Goal: Information Seeking & Learning: Learn about a topic

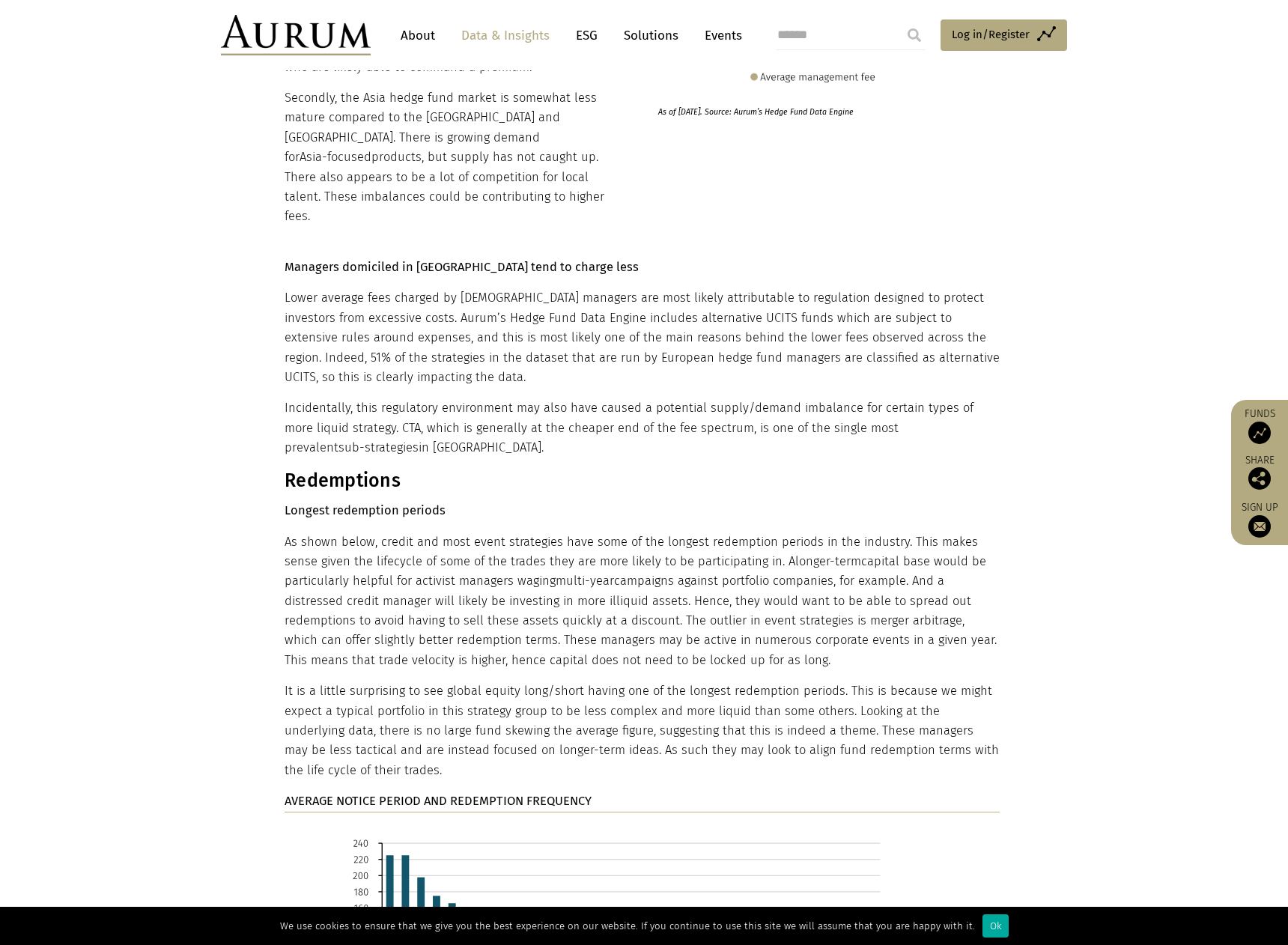
scroll to position [6961, 0]
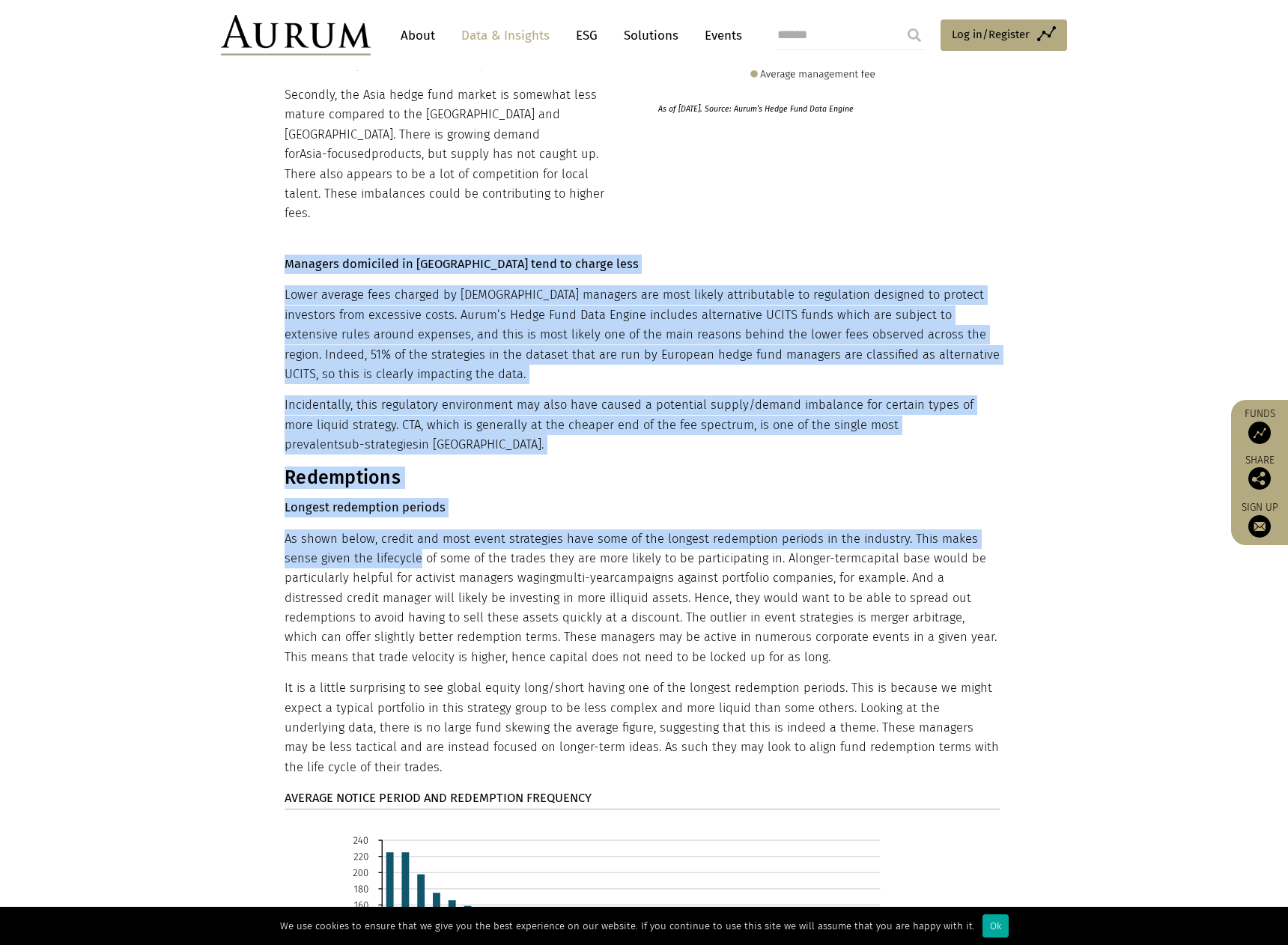
drag, startPoint x: 282, startPoint y: 444, endPoint x: 389, endPoint y: 460, distance: 108.2
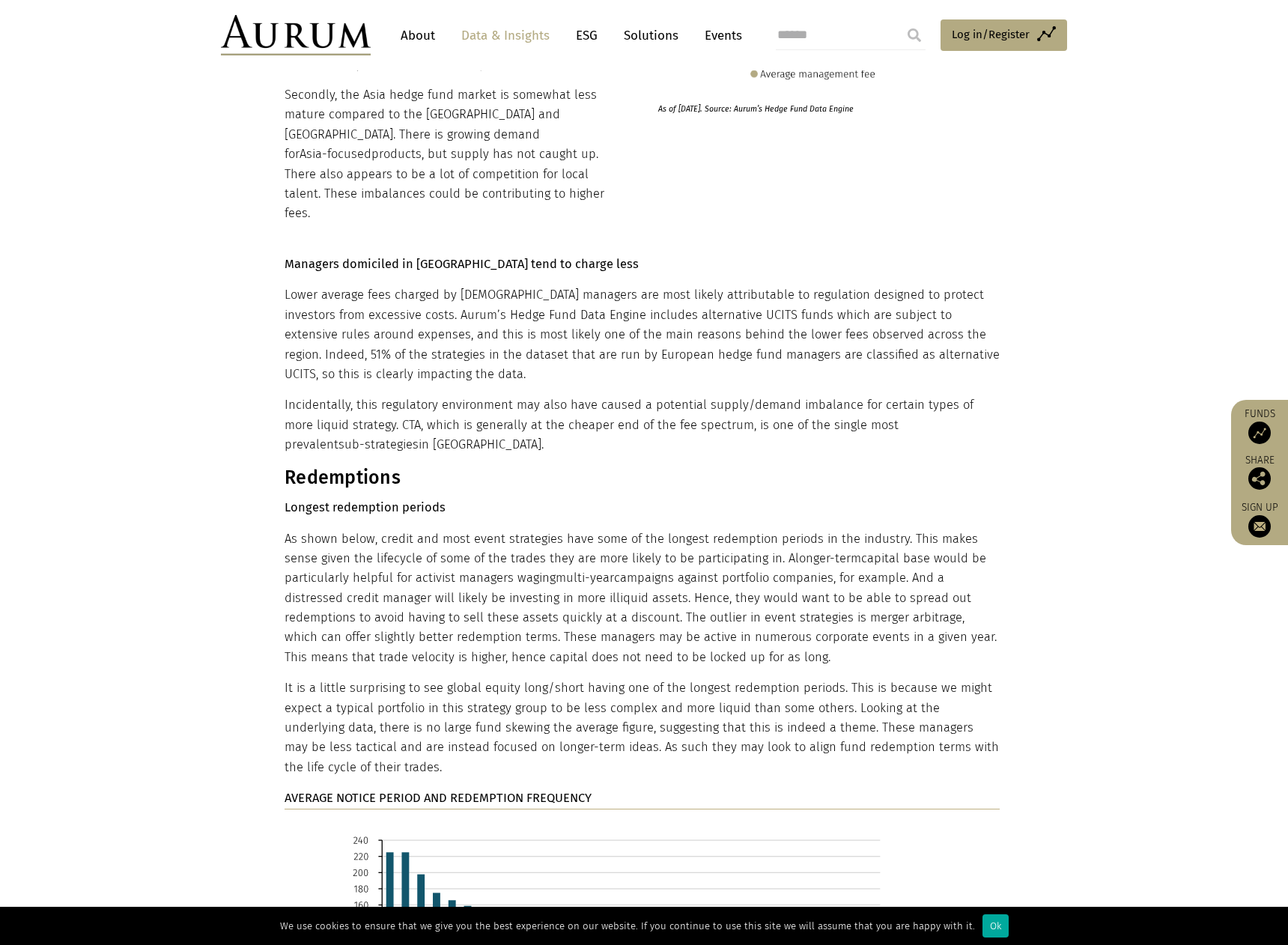
click at [389, 530] on p "As shown below, credit and most event strategies have some of the longest redem…" at bounding box center [642, 599] width 715 height 138
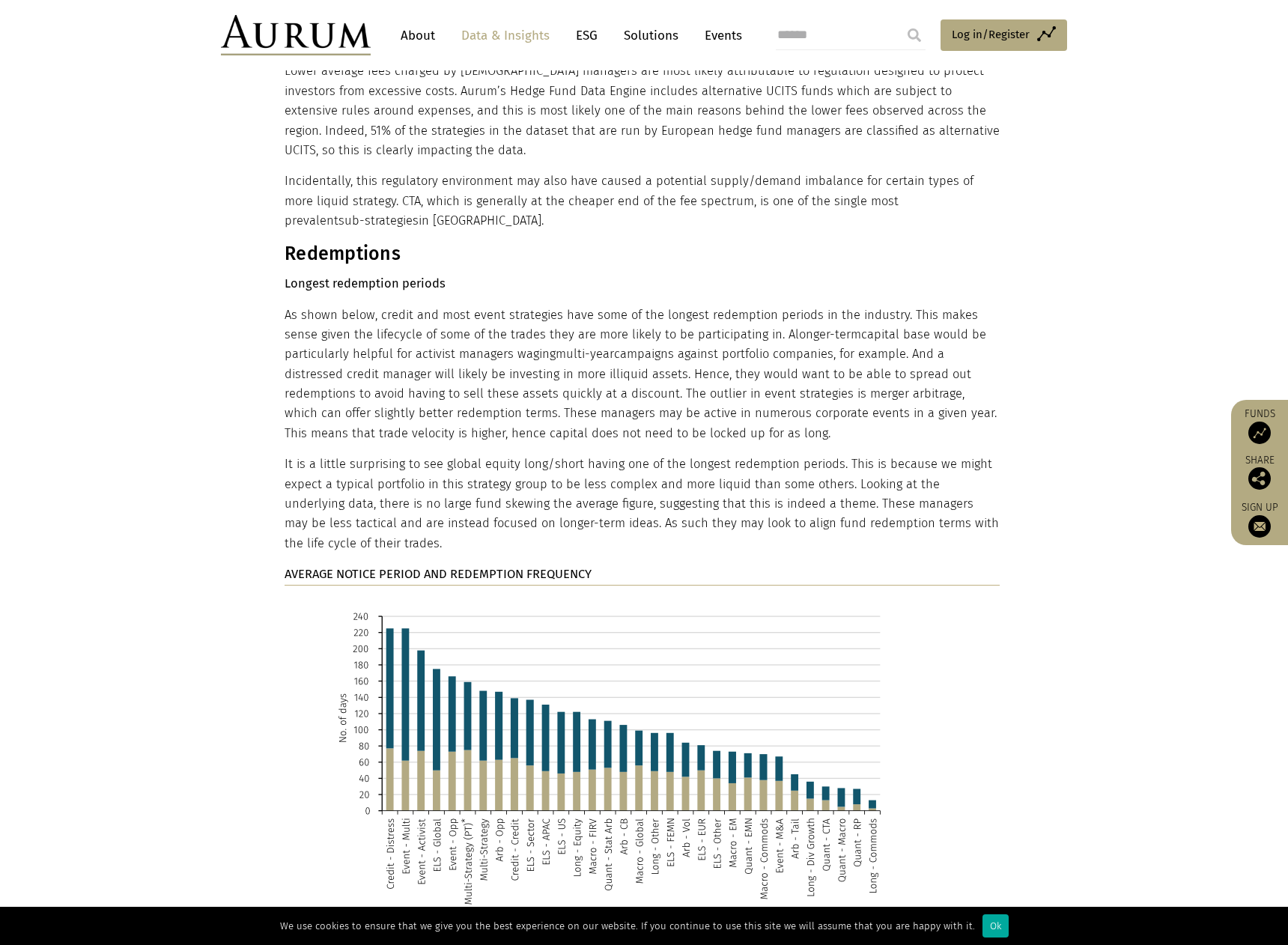
scroll to position [7186, 0]
click at [375, 734] on img at bounding box center [606, 780] width 636 height 368
click at [396, 596] on img at bounding box center [606, 780] width 636 height 368
click at [385, 701] on img at bounding box center [606, 780] width 636 height 368
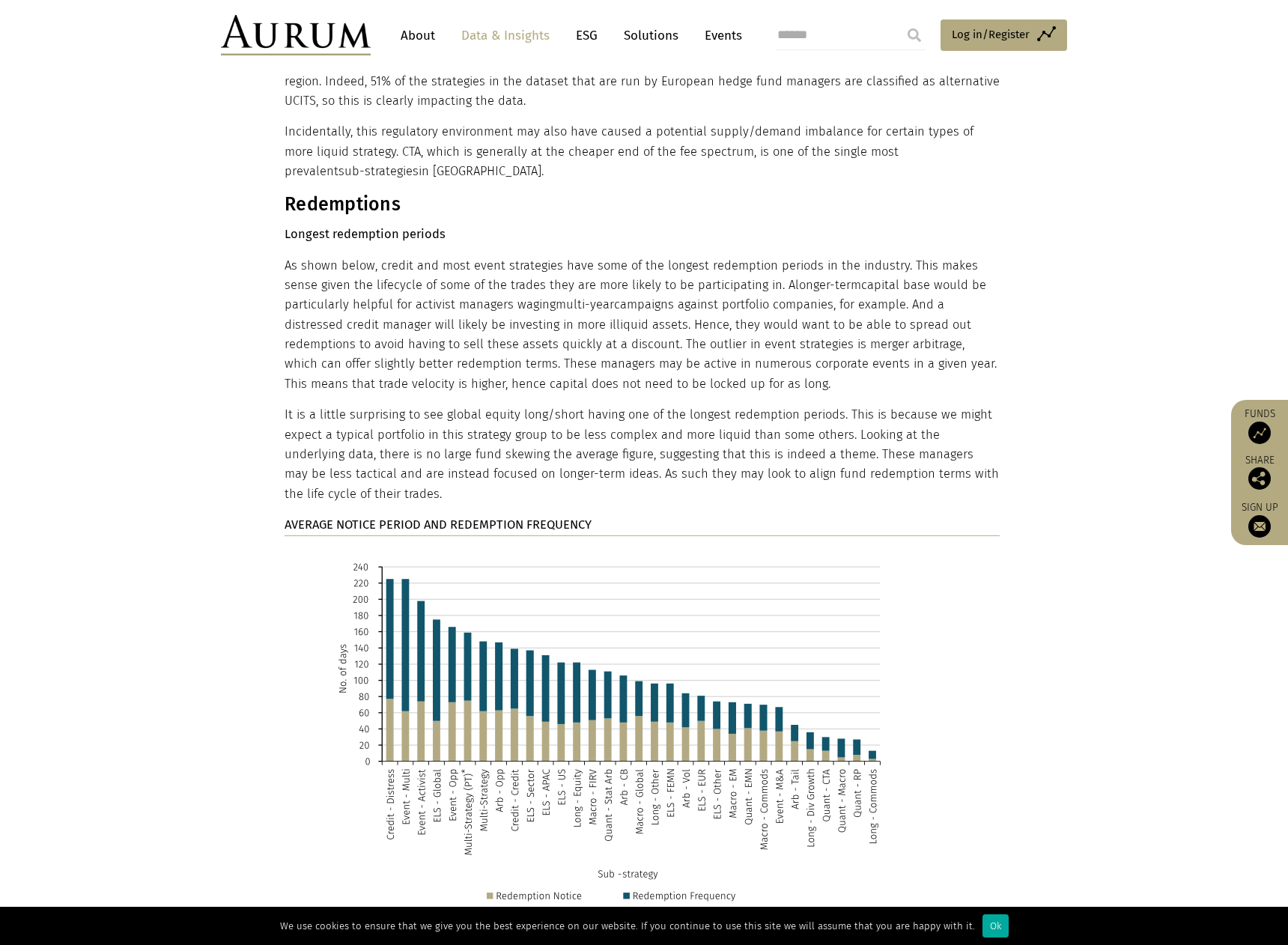
scroll to position [7261, 0]
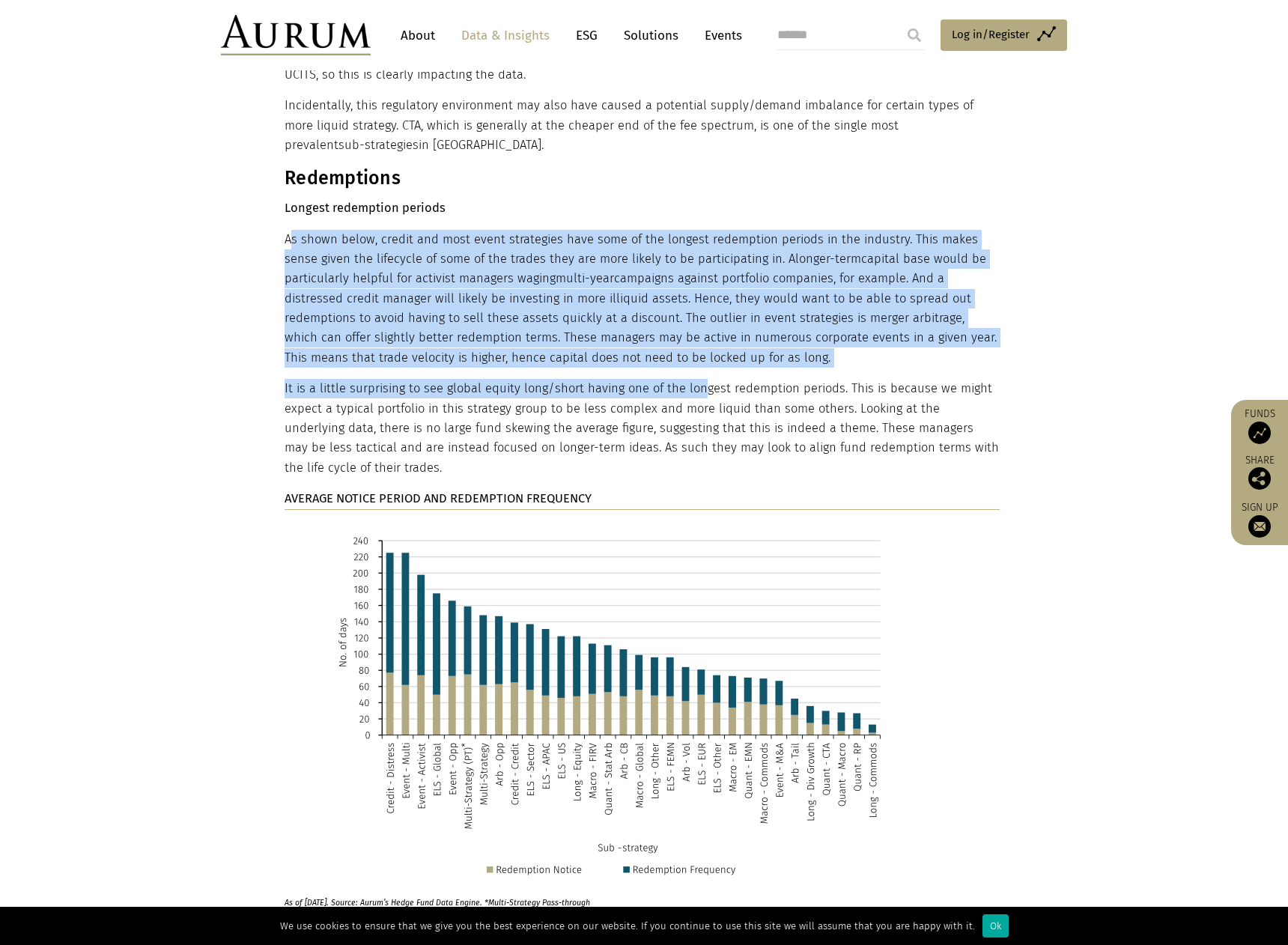
drag, startPoint x: 291, startPoint y: 143, endPoint x: 697, endPoint y: 274, distance: 426.6
click at [698, 248] on p "As shown below, credit and most event strategies have some of the longest redem…" at bounding box center [642, 299] width 715 height 138
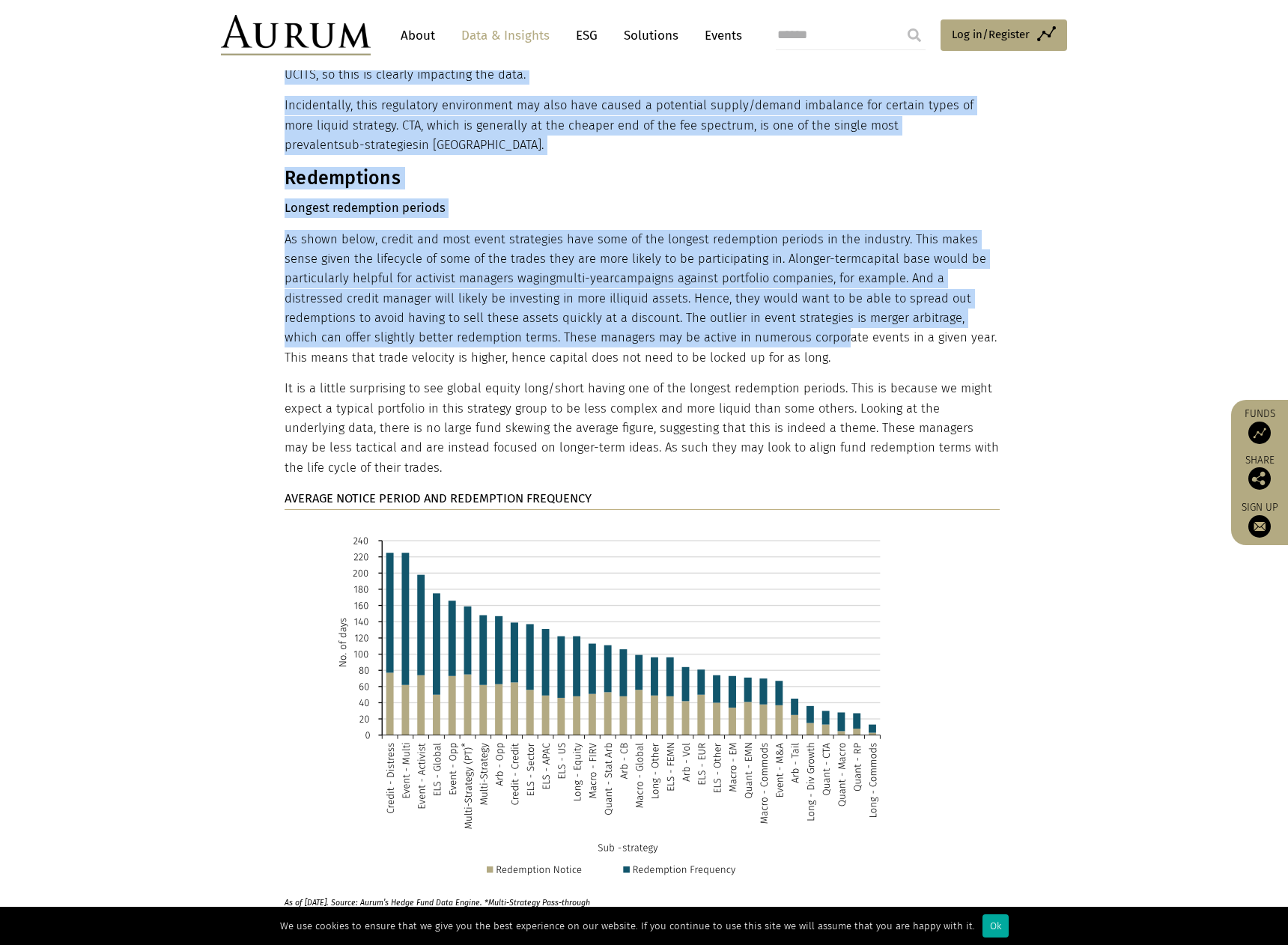
drag, startPoint x: 702, startPoint y: 248, endPoint x: 198, endPoint y: 167, distance: 510.5
click at [198, 167] on section "The impact of manager location It also appears that management and performance …" at bounding box center [644, 878] width 1288 height 2925
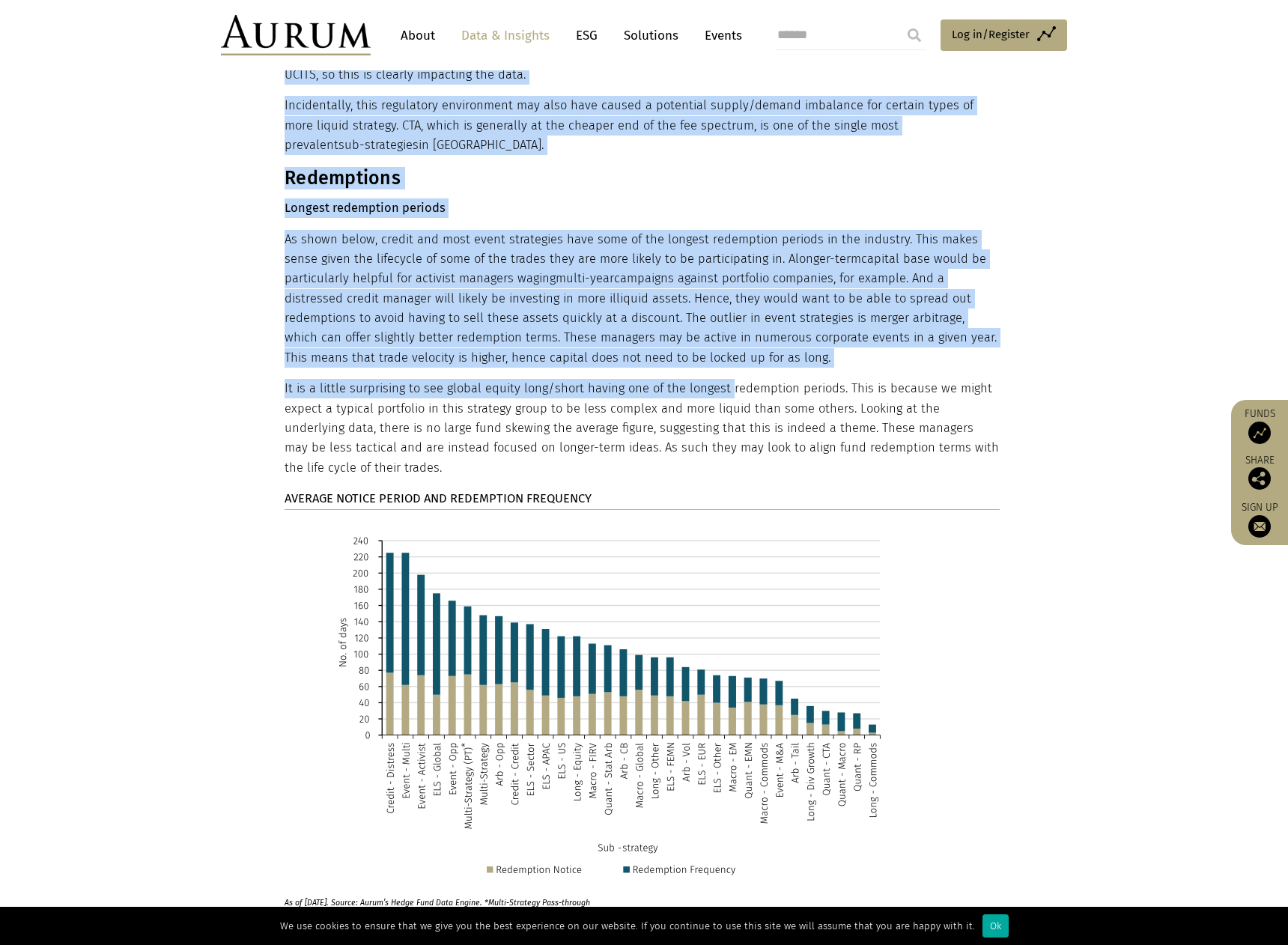
drag, startPoint x: 306, startPoint y: 159, endPoint x: 722, endPoint y: 273, distance: 431.3
click at [722, 273] on section "The impact of manager location It also appears that management and performance …" at bounding box center [644, 878] width 1288 height 2925
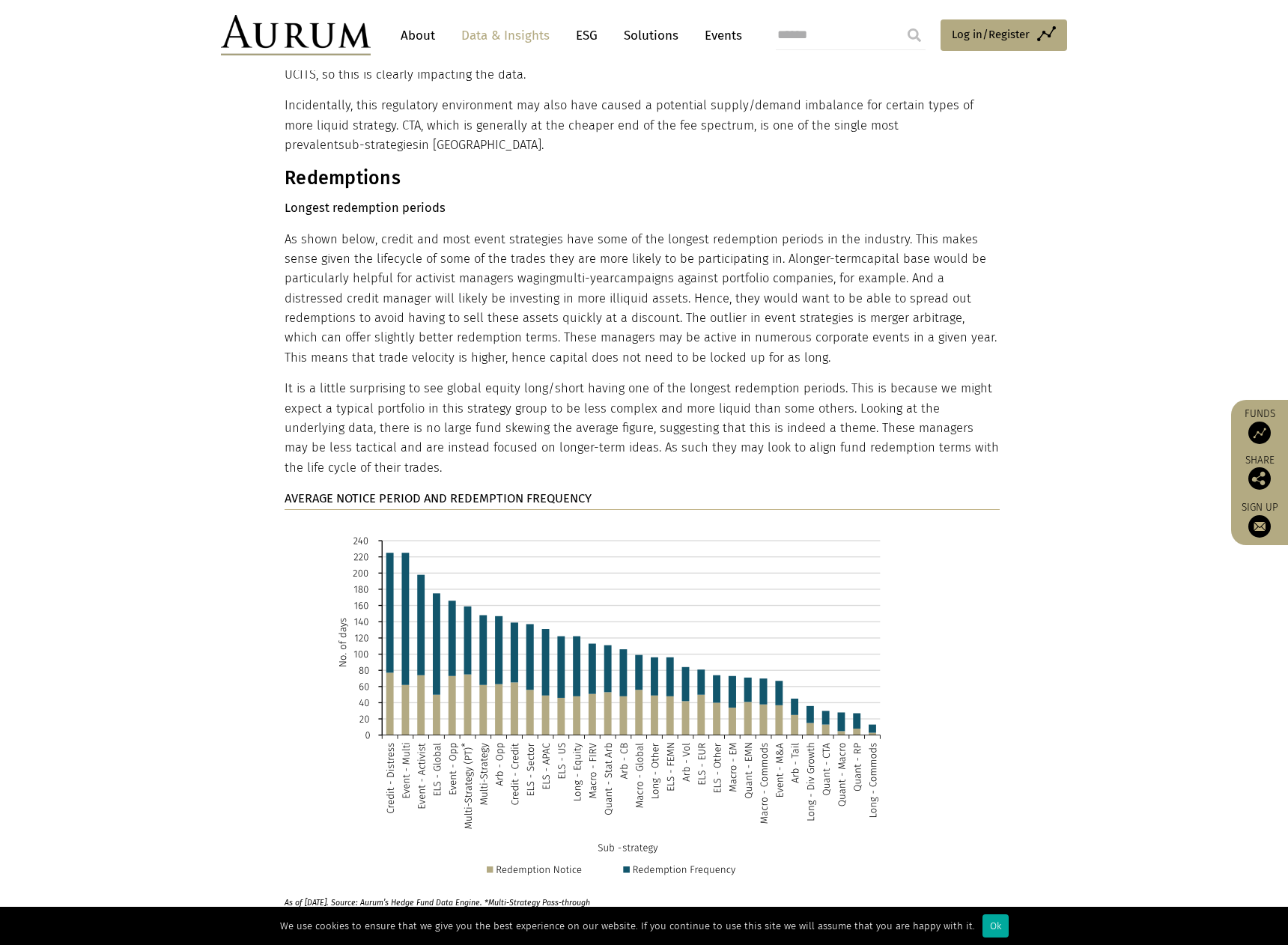
drag, startPoint x: 712, startPoint y: 265, endPoint x: 265, endPoint y: 143, distance: 463.3
click at [265, 143] on section "The impact of manager location It also appears that management and performance …" at bounding box center [644, 878] width 1288 height 2925
drag, startPoint x: 339, startPoint y: 127, endPoint x: 757, endPoint y: 265, distance: 440.2
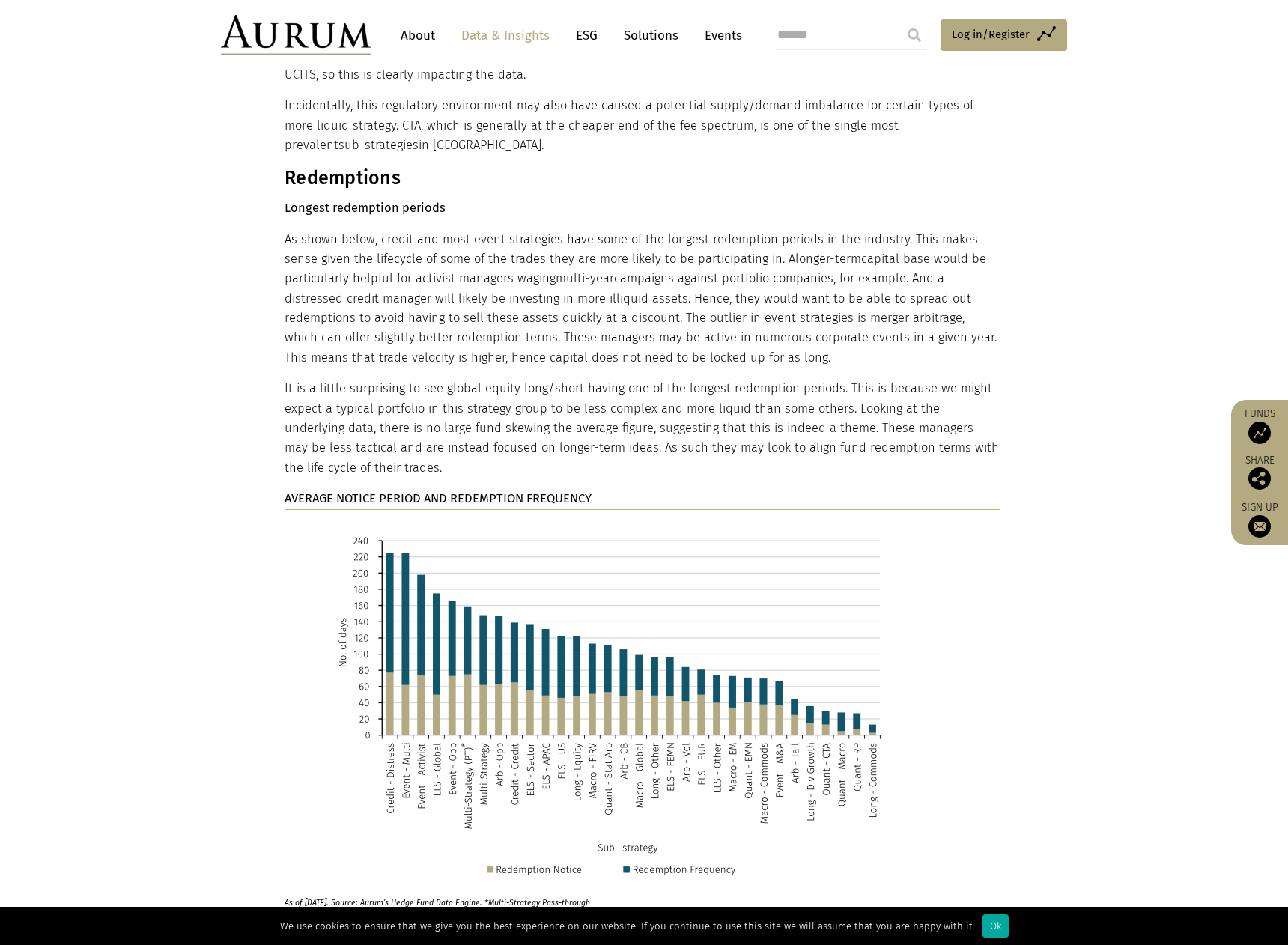
click at [757, 265] on p "As shown below, credit and most event strategies have some of the longest redem…" at bounding box center [642, 299] width 715 height 138
drag, startPoint x: 749, startPoint y: 264, endPoint x: 250, endPoint y: 138, distance: 514.7
click at [250, 138] on section "The impact of manager location It also appears that management and performance …" at bounding box center [644, 878] width 1288 height 2925
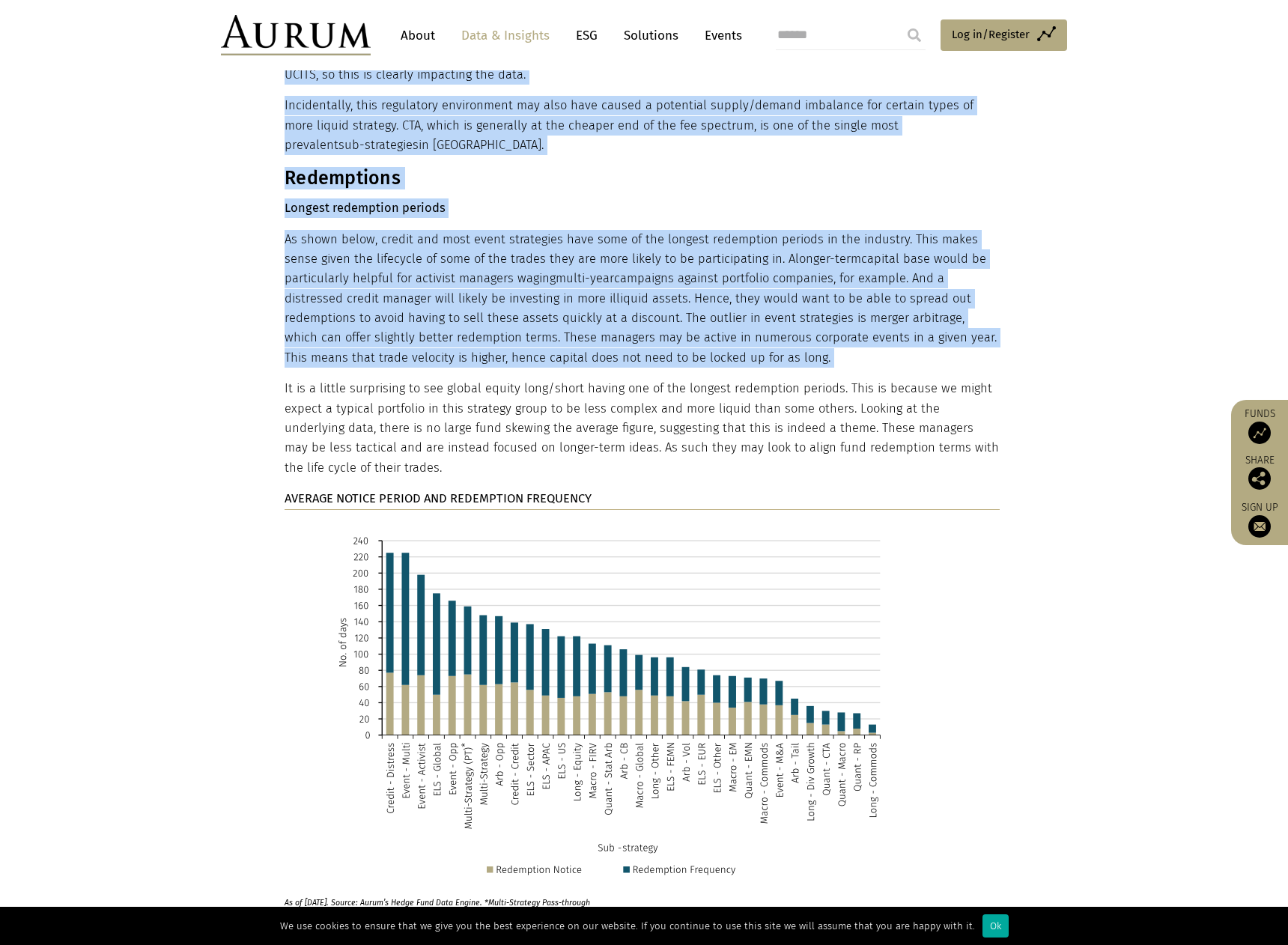
drag, startPoint x: 250, startPoint y: 138, endPoint x: 751, endPoint y: 266, distance: 517.1
click at [751, 266] on section "The impact of manager location It also appears that management and performance …" at bounding box center [644, 878] width 1288 height 2925
click at [751, 267] on p "As shown below, credit and most event strategies have some of the longest redem…" at bounding box center [642, 299] width 715 height 138
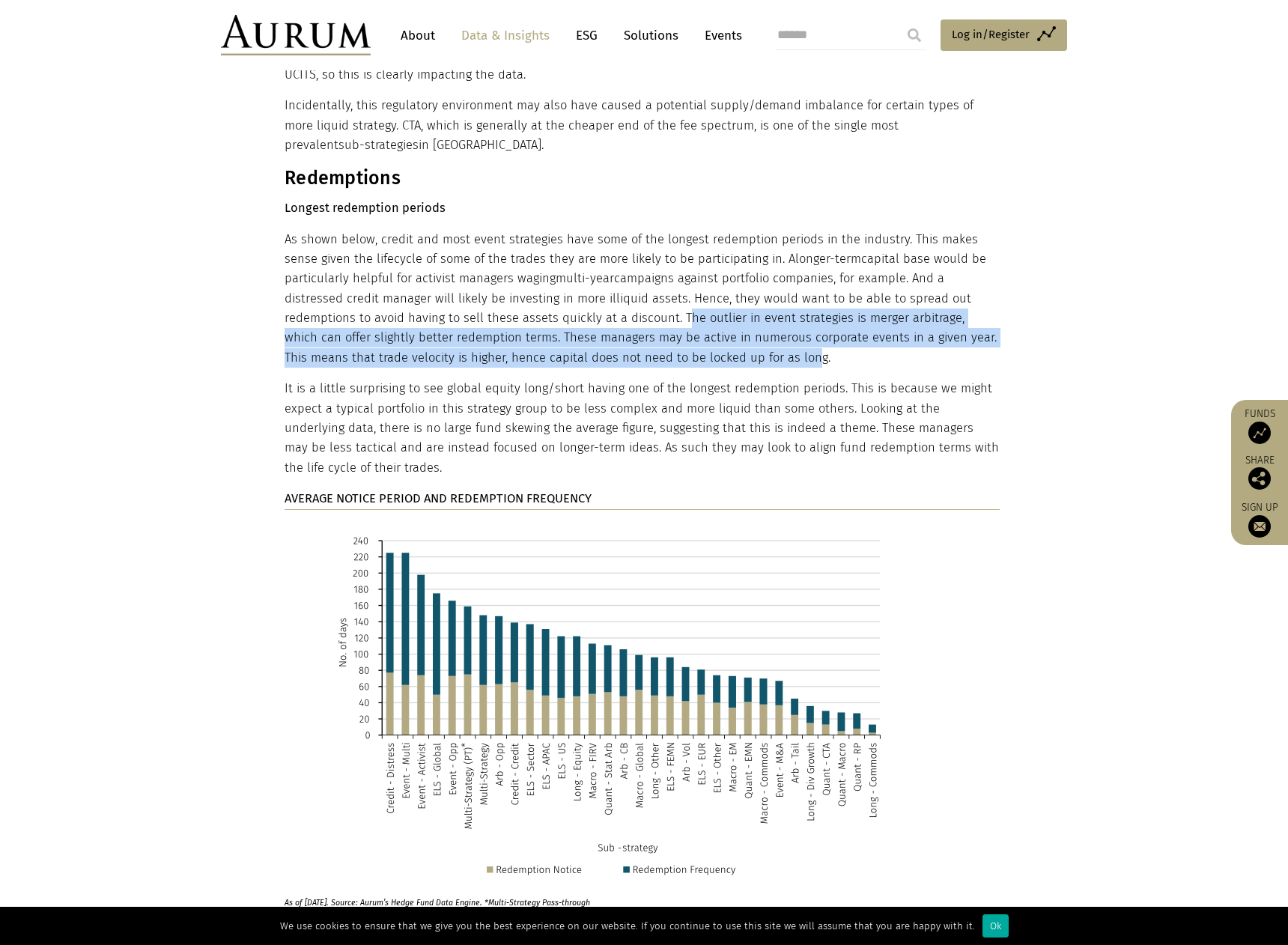
drag, startPoint x: 587, startPoint y: 220, endPoint x: 690, endPoint y: 272, distance: 115.4
drag, startPoint x: 708, startPoint y: 261, endPoint x: 205, endPoint y: 125, distance: 521.1
click at [205, 125] on section "The impact of manager location It also appears that management and performance …" at bounding box center [644, 878] width 1288 height 2925
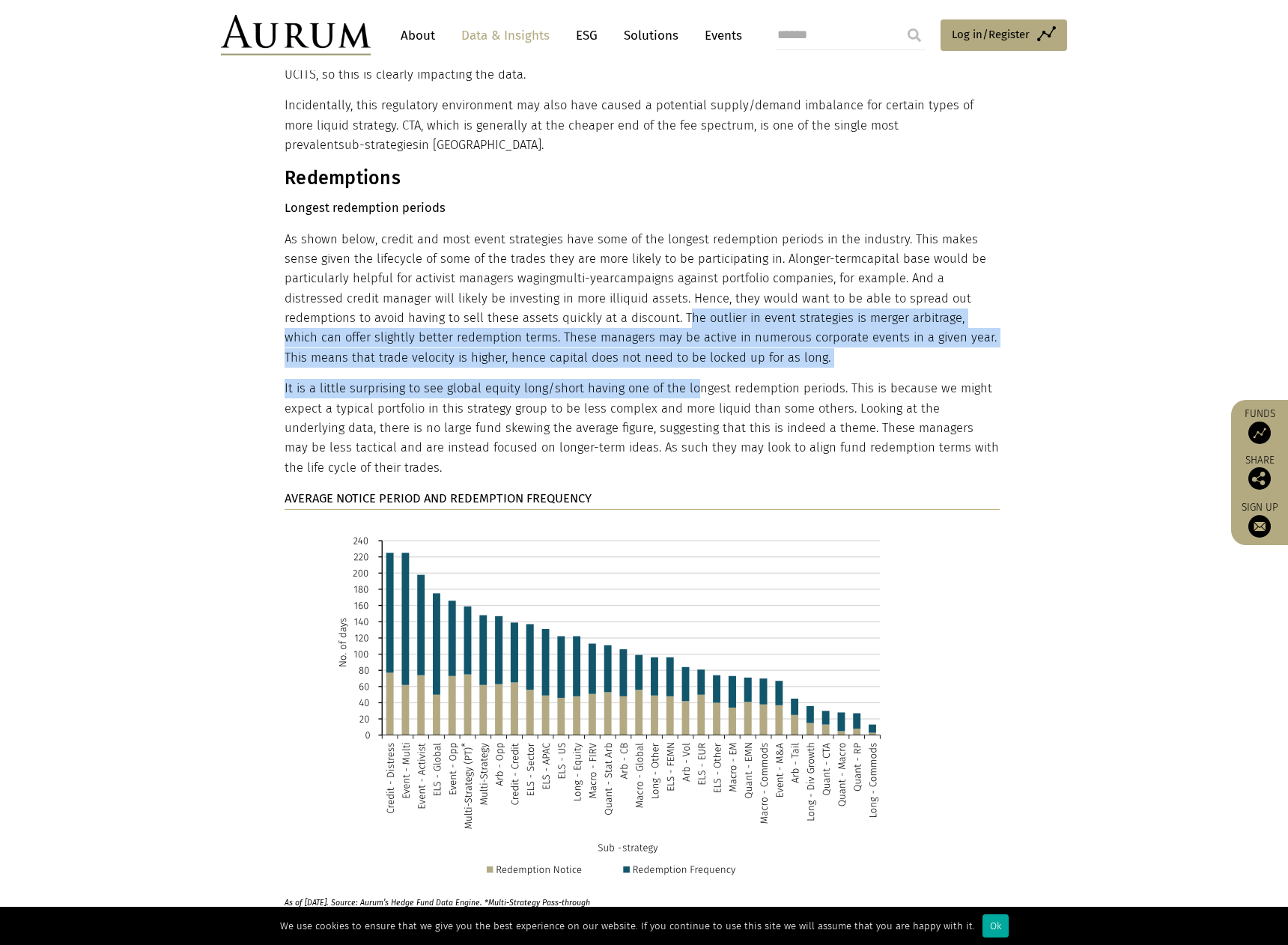
click at [205, 121] on section "The impact of manager location It also appears that management and performance …" at bounding box center [644, 878] width 1288 height 2925
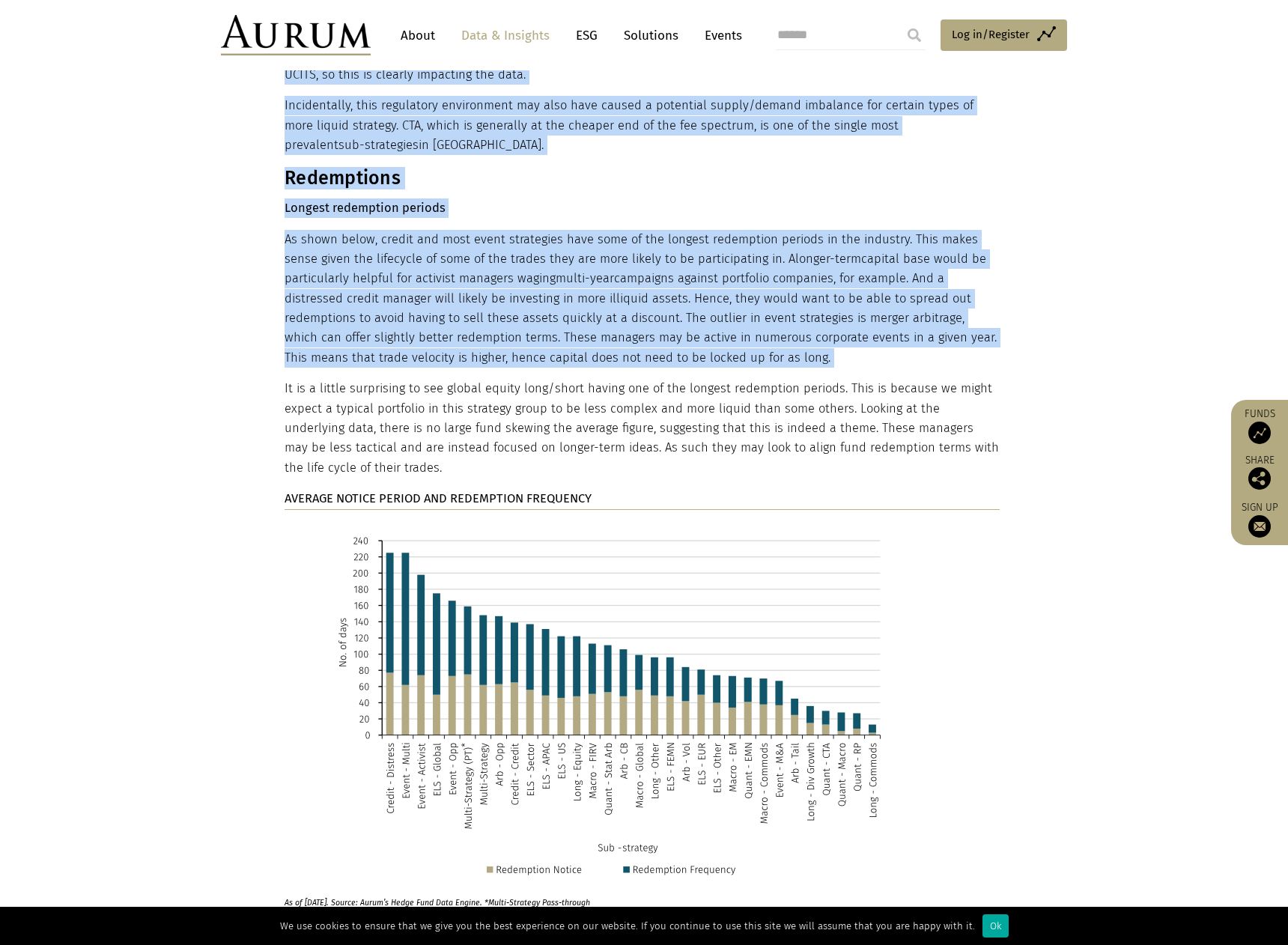
drag, startPoint x: 548, startPoint y: 156, endPoint x: 784, endPoint y: 267, distance: 260.8
click at [784, 267] on section "The impact of manager location It also appears that management and performance …" at bounding box center [644, 878] width 1288 height 2925
click at [784, 268] on p "As shown below, credit and most event strategies have some of the longest redem…" at bounding box center [642, 299] width 715 height 138
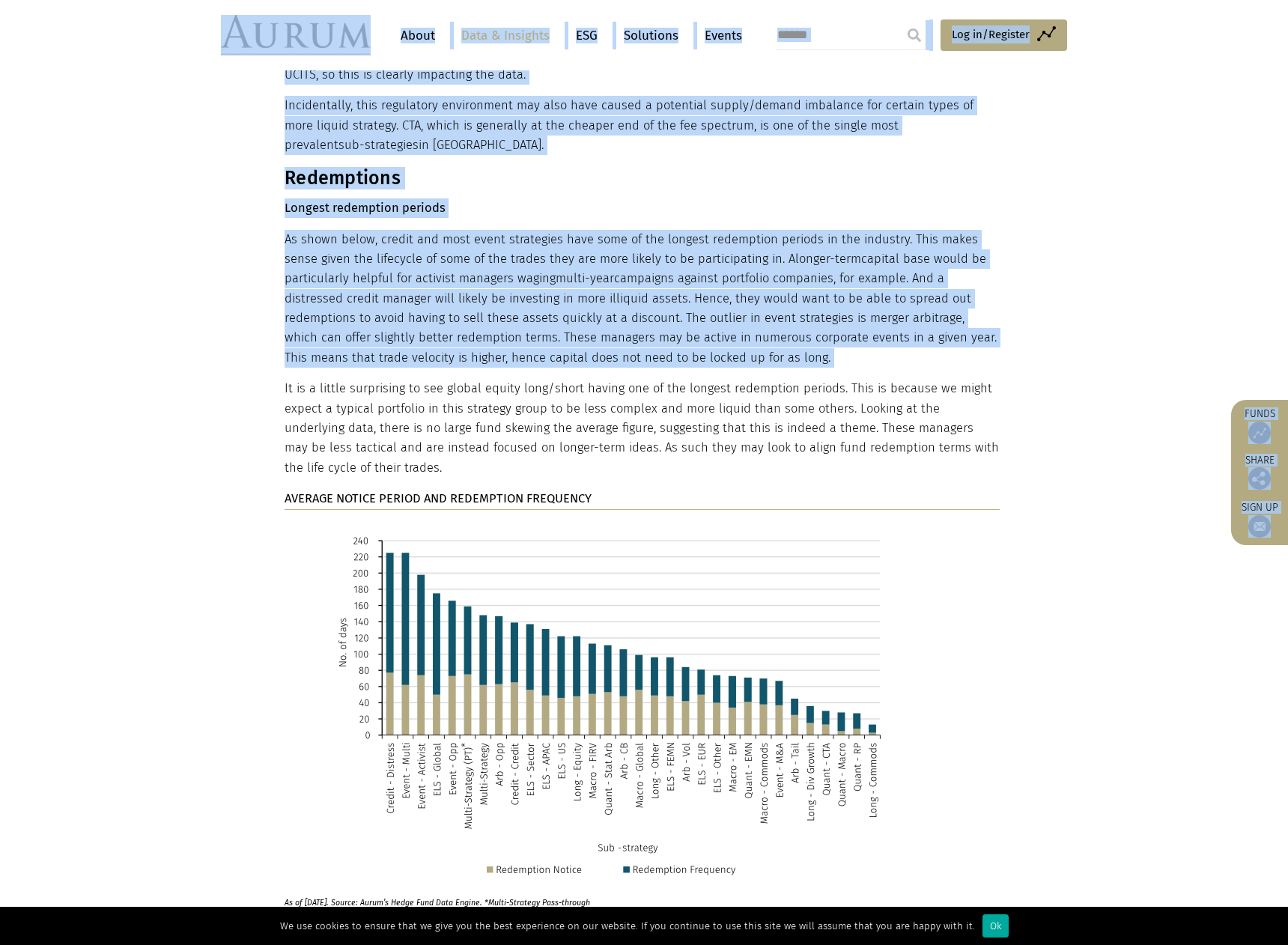
drag, startPoint x: 700, startPoint y: 251, endPoint x: 162, endPoint y: 64, distance: 569.6
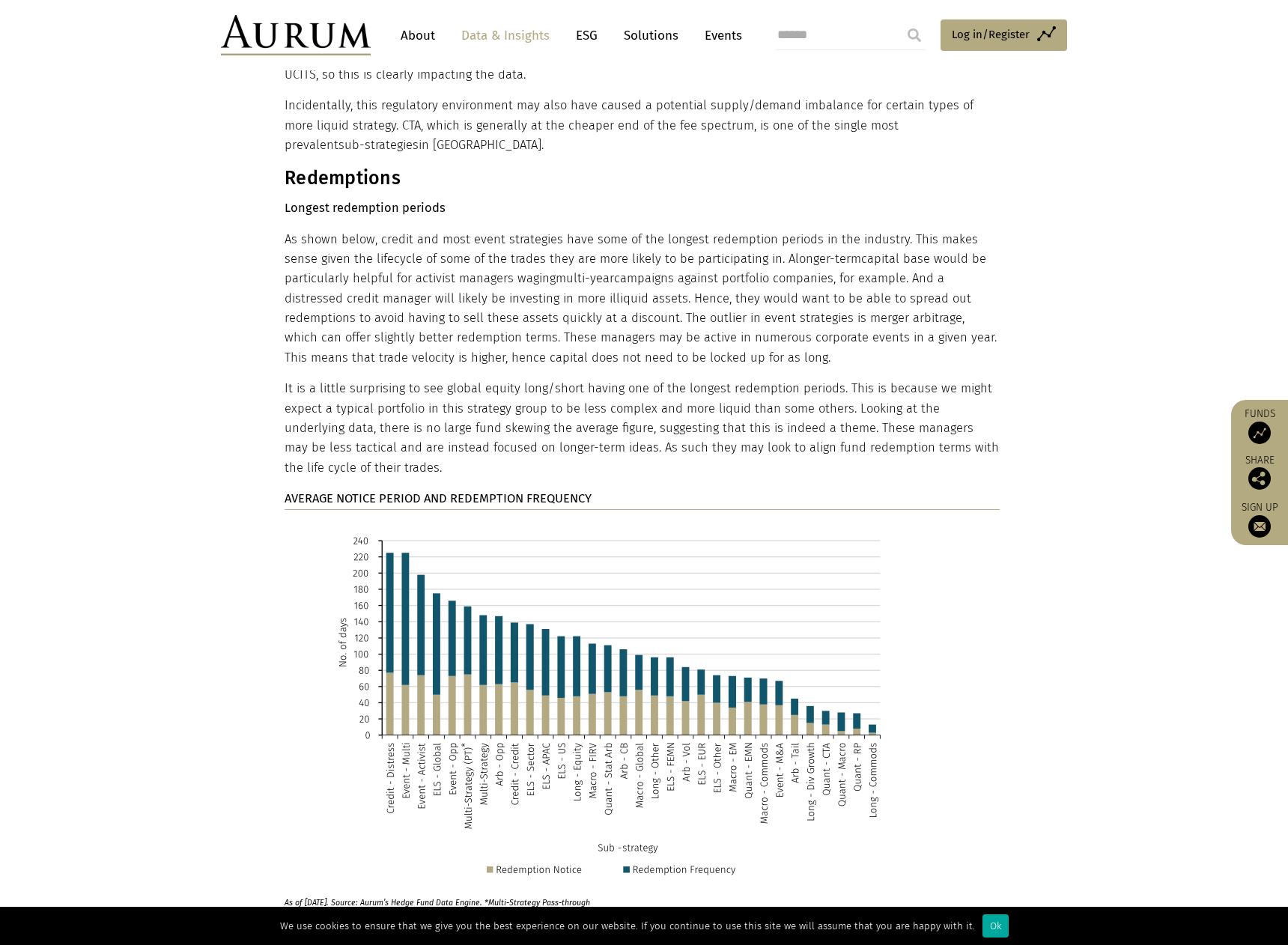
click at [160, 64] on header "About Data & Insights ESG Solutions Events Access Funds Log in/Register Sign ou…" at bounding box center [644, 35] width 1288 height 71
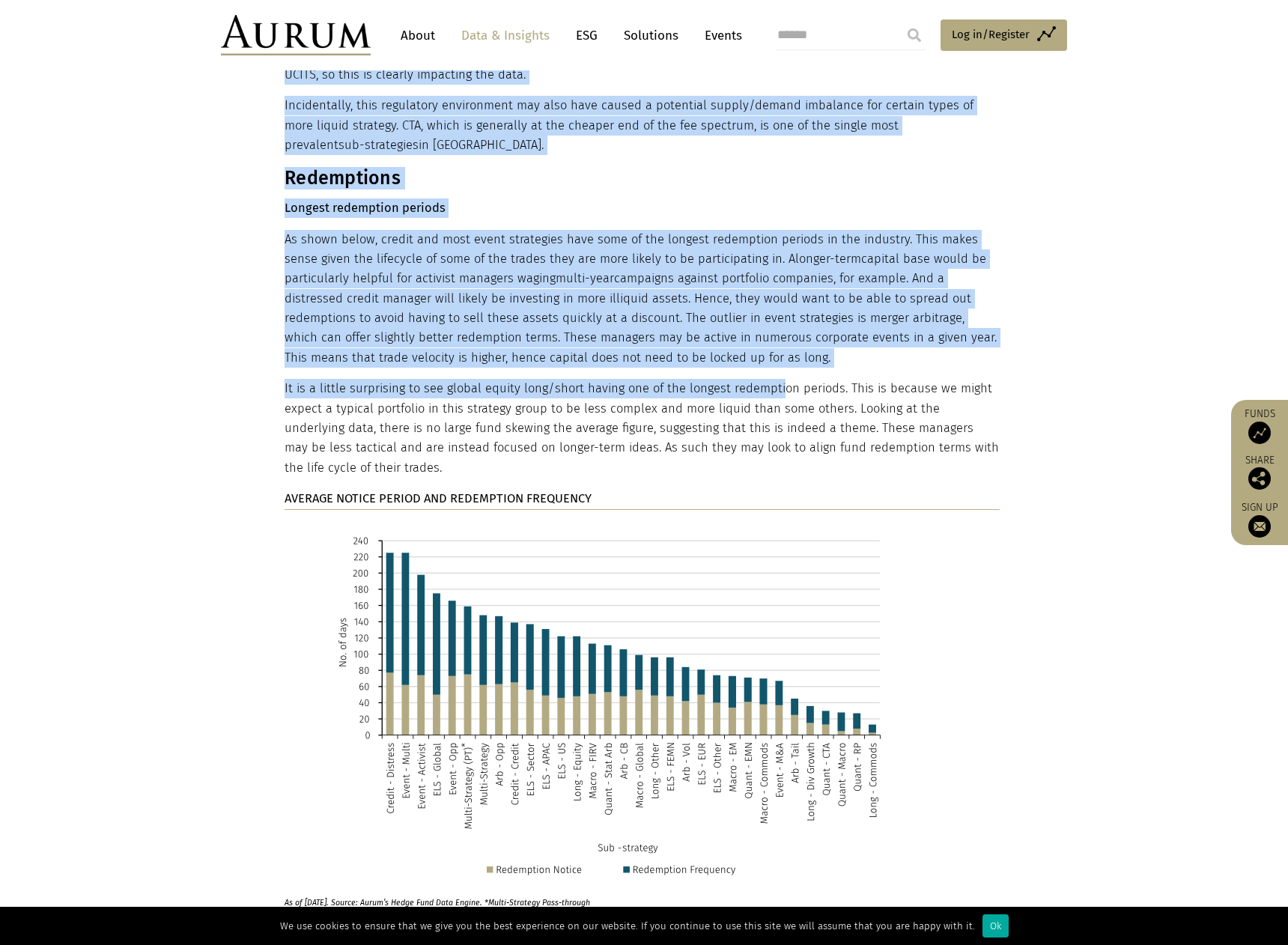
drag, startPoint x: 229, startPoint y: 151, endPoint x: 776, endPoint y: 294, distance: 565.4
click at [776, 293] on section "The impact of manager location It also appears that management and performance …" at bounding box center [644, 878] width 1288 height 2925
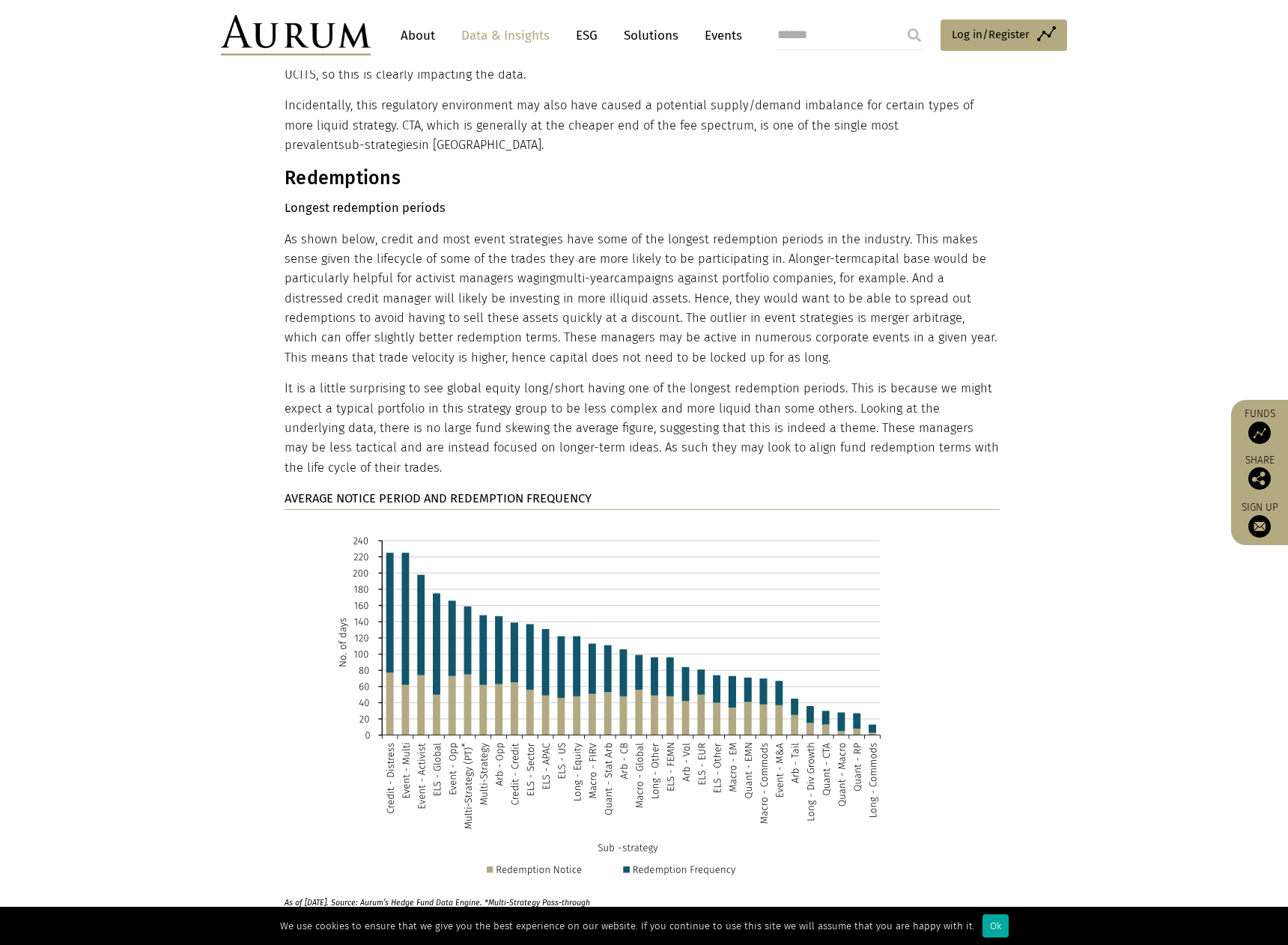
click at [777, 379] on p "It is a little surprising to see global equity long/short having one of the lon…" at bounding box center [642, 428] width 715 height 99
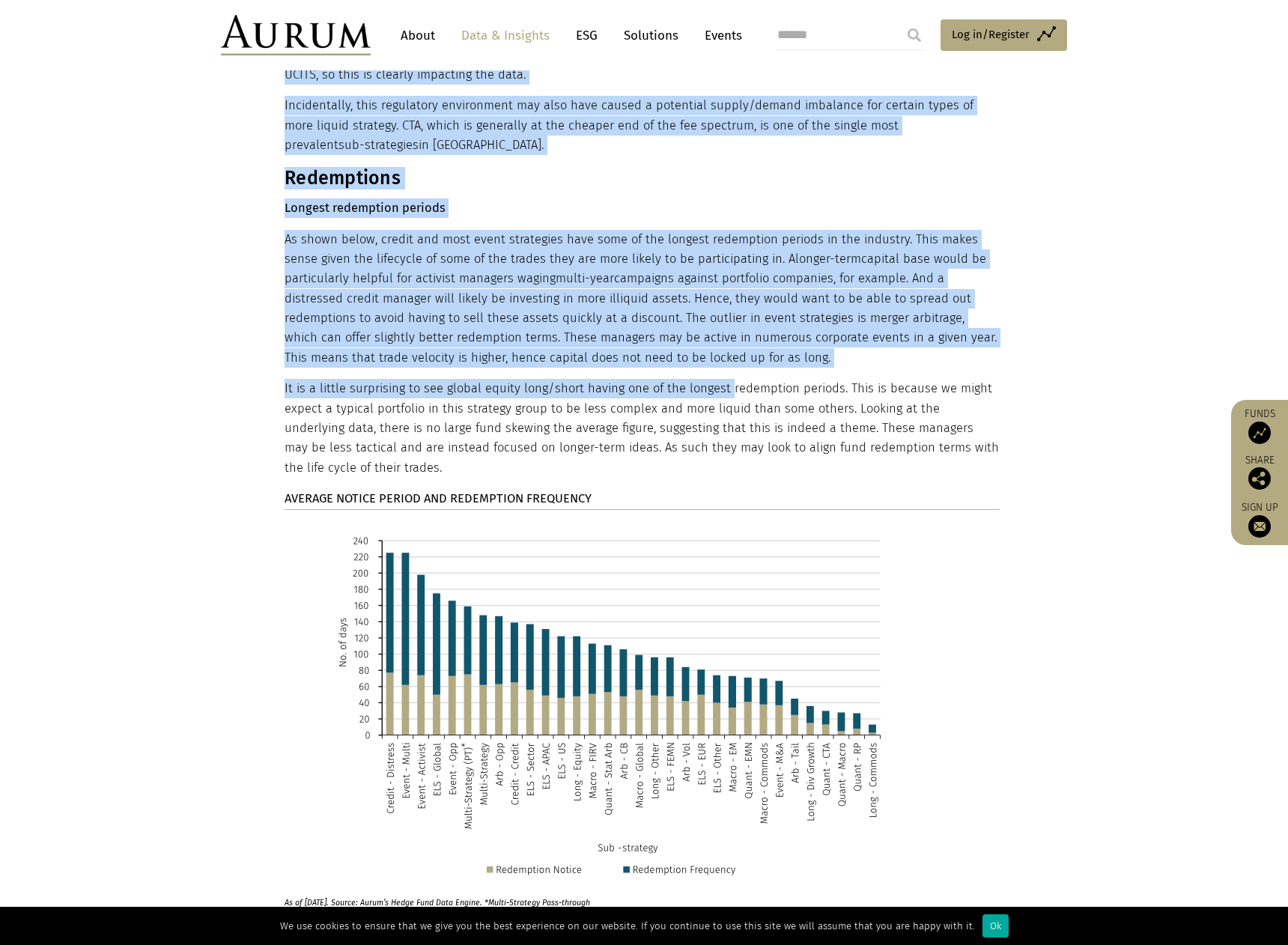
drag, startPoint x: 722, startPoint y: 282, endPoint x: 240, endPoint y: 118, distance: 509.1
click at [240, 118] on section "The impact of manager location It also appears that management and performance …" at bounding box center [644, 878] width 1288 height 2925
click at [238, 129] on section "The impact of manager location It also appears that management and performance …" at bounding box center [644, 878] width 1288 height 2925
drag, startPoint x: 238, startPoint y: 129, endPoint x: 691, endPoint y: 250, distance: 468.9
click at [691, 250] on section "The impact of manager location It also appears that management and performance …" at bounding box center [644, 878] width 1288 height 2925
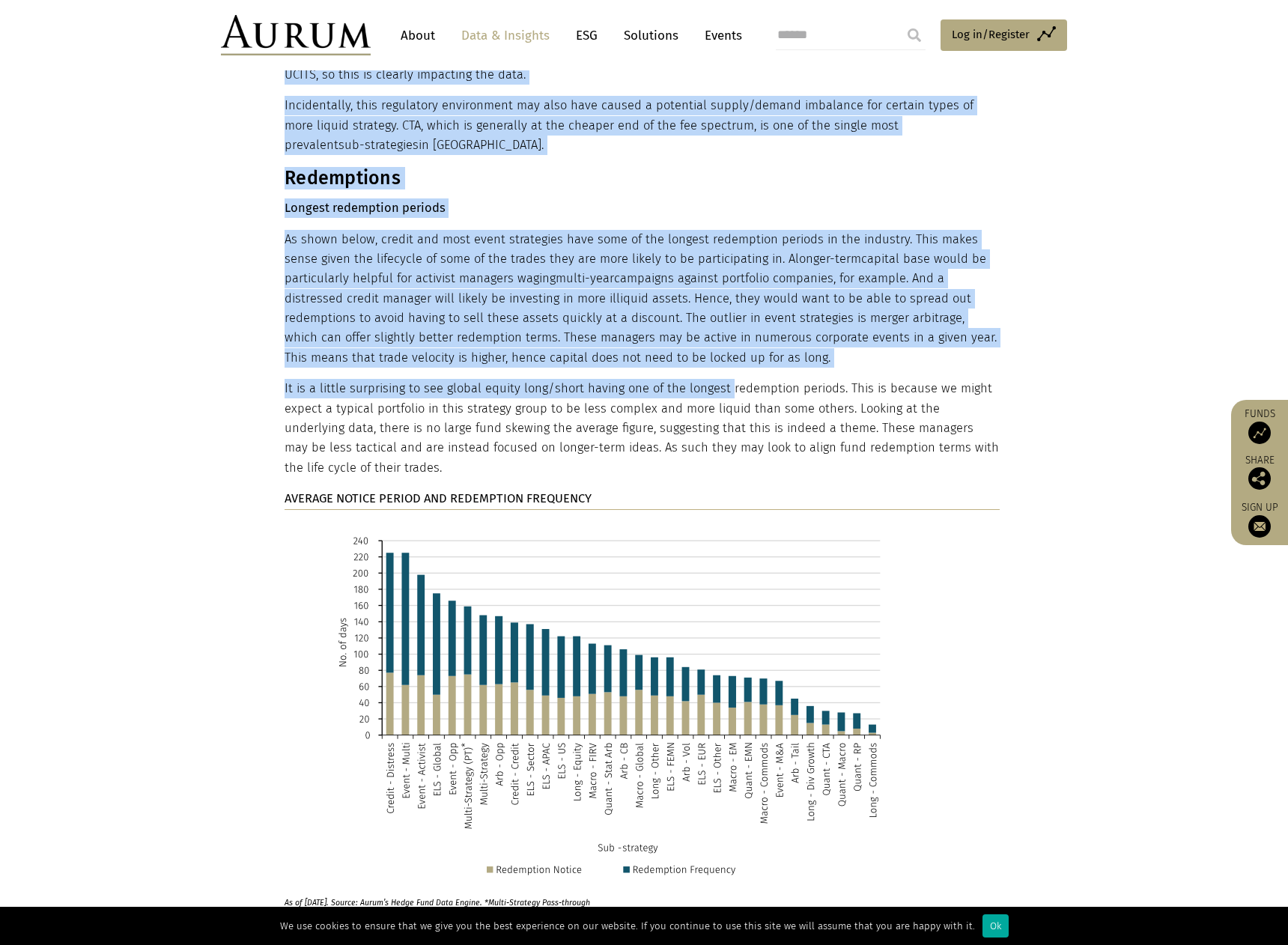
click at [691, 250] on p "As shown below, credit and most event strategies have some of the longest redem…" at bounding box center [642, 299] width 715 height 138
drag, startPoint x: 695, startPoint y: 256, endPoint x: 294, endPoint y: 147, distance: 415.6
click at [296, 229] on p "As shown below, credit and most event strategies have some of the longest redem…" at bounding box center [642, 299] width 715 height 138
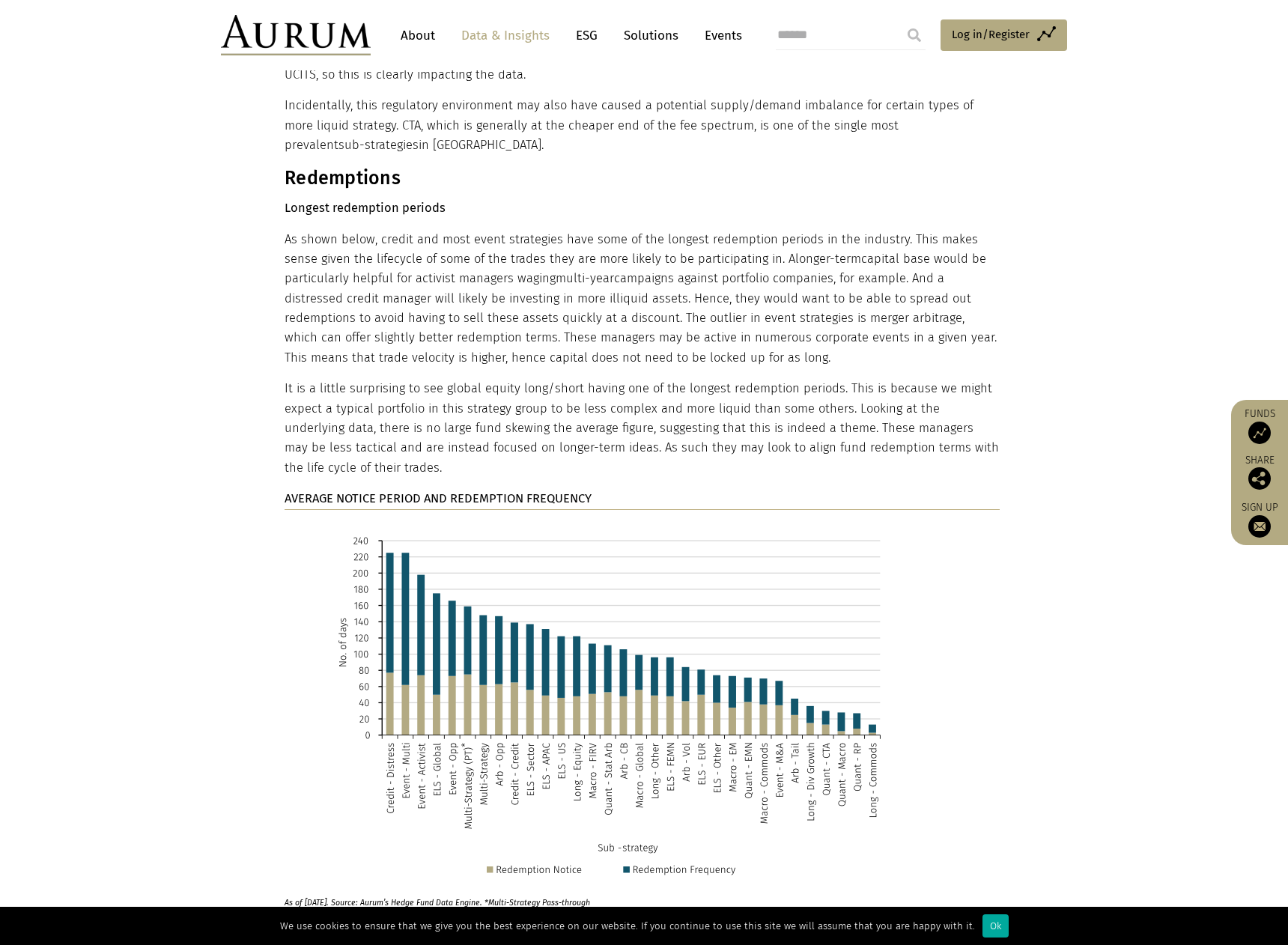
click at [294, 229] on p "As shown below, credit and most event strategies have some of the longest redem…" at bounding box center [642, 299] width 715 height 138
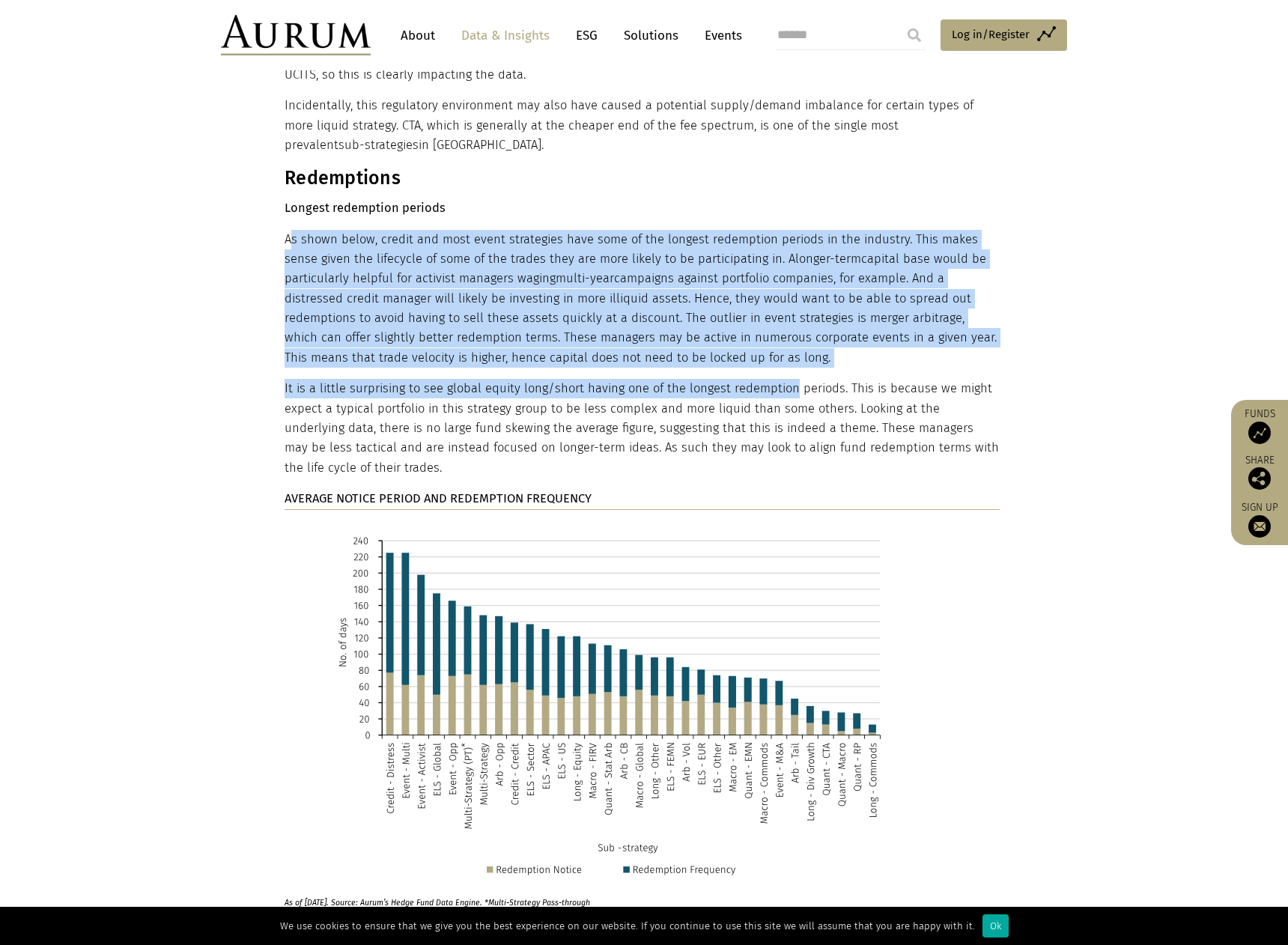
drag, startPoint x: 290, startPoint y: 124, endPoint x: 791, endPoint y: 272, distance: 522.4
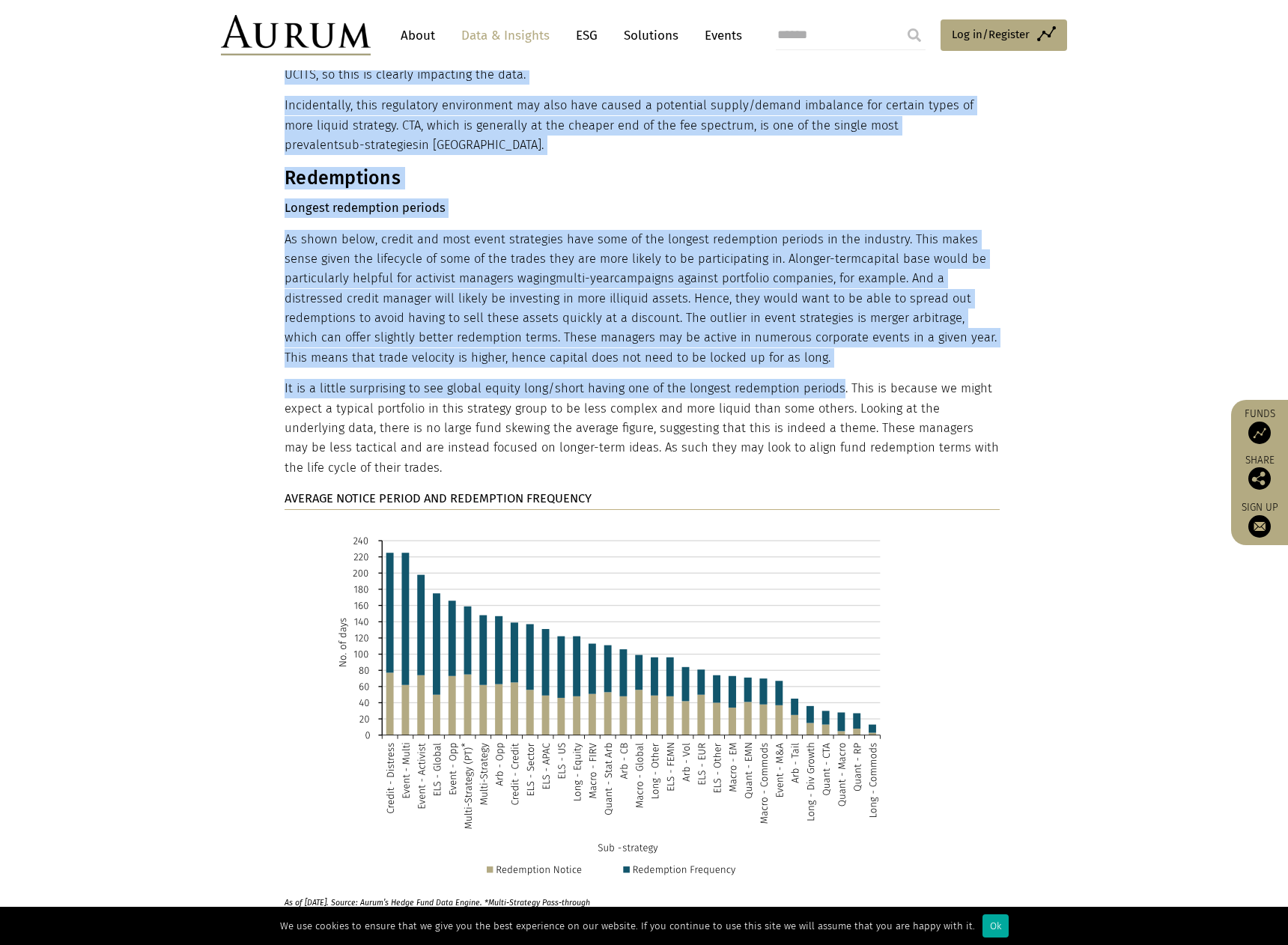
drag, startPoint x: 791, startPoint y: 272, endPoint x: 252, endPoint y: 136, distance: 555.9
click at [252, 136] on section "The impact of manager location It also appears that management and performance …" at bounding box center [644, 878] width 1288 height 2925
drag, startPoint x: 252, startPoint y: 136, endPoint x: 777, endPoint y: 263, distance: 540.1
click at [777, 263] on section "The impact of manager location It also appears that management and performance …" at bounding box center [644, 878] width 1288 height 2925
click at [777, 263] on p "As shown below, credit and most event strategies have some of the longest redem…" at bounding box center [642, 299] width 715 height 138
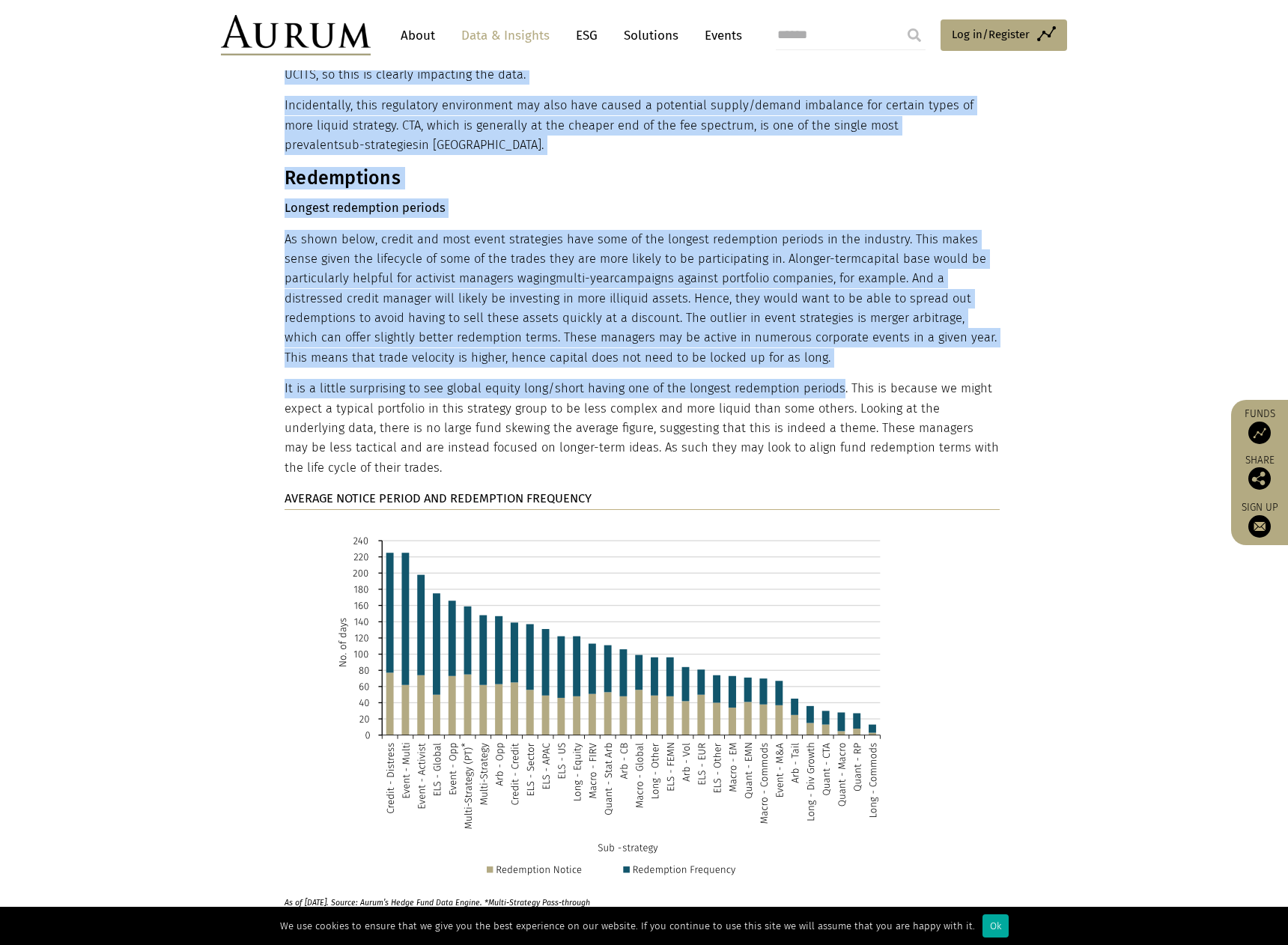
drag, startPoint x: 700, startPoint y: 250, endPoint x: 183, endPoint y: 125, distance: 531.9
click at [189, 125] on section "The impact of manager location It also appears that management and performance …" at bounding box center [644, 878] width 1288 height 2925
click at [183, 125] on section "The impact of manager location It also appears that management and performance …" at bounding box center [644, 878] width 1288 height 2925
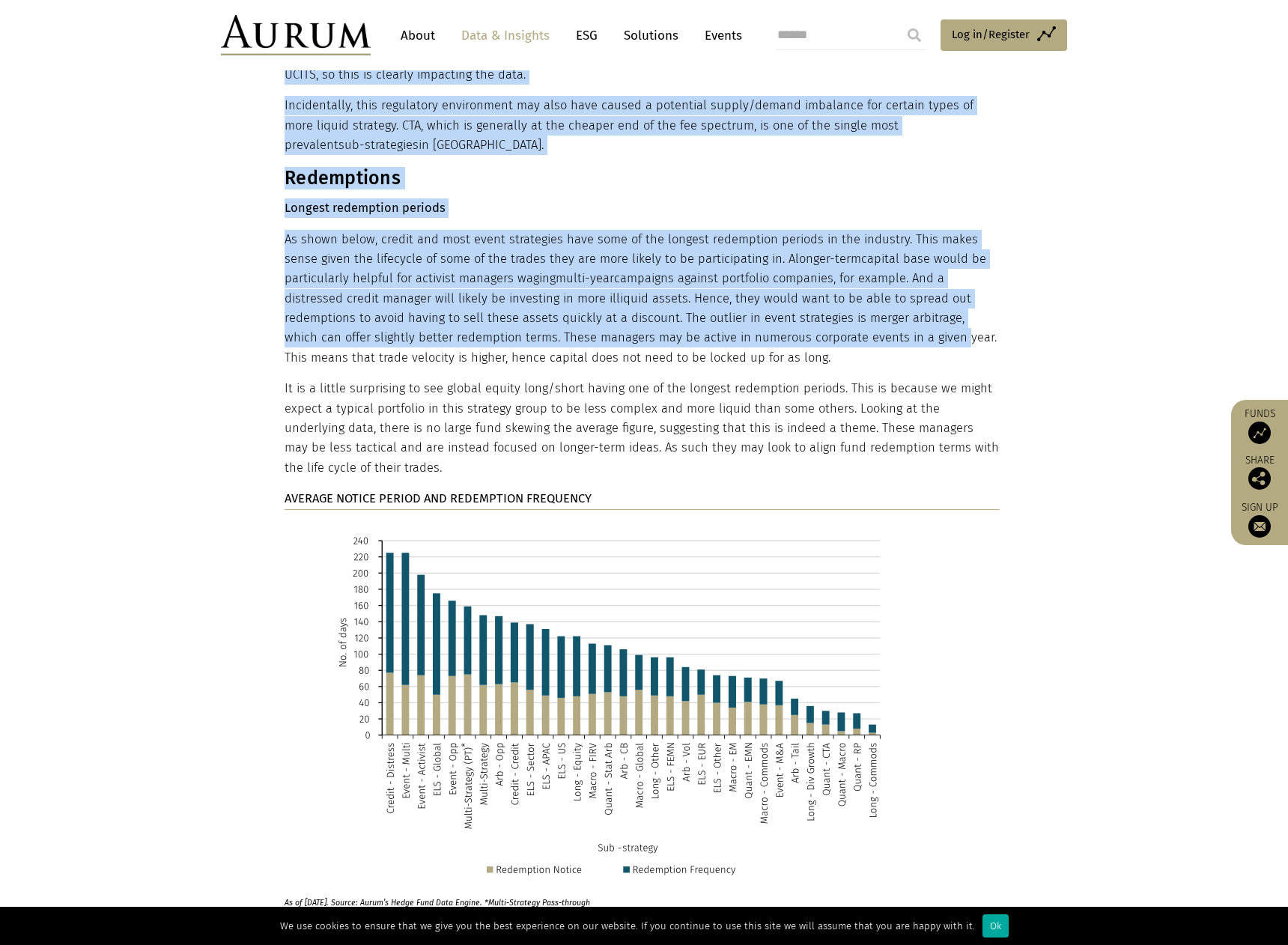
drag, startPoint x: 183, startPoint y: 125, endPoint x: 816, endPoint y: 236, distance: 642.7
click at [816, 236] on section "The impact of manager location It also appears that management and performance …" at bounding box center [644, 878] width 1288 height 2925
click at [816, 236] on p "As shown below, credit and most event strategies have some of the longest redem…" at bounding box center [642, 299] width 715 height 138
drag, startPoint x: 793, startPoint y: 246, endPoint x: 260, endPoint y: 142, distance: 543.1
click at [260, 142] on section "The impact of manager location It also appears that management and performance …" at bounding box center [644, 878] width 1288 height 2925
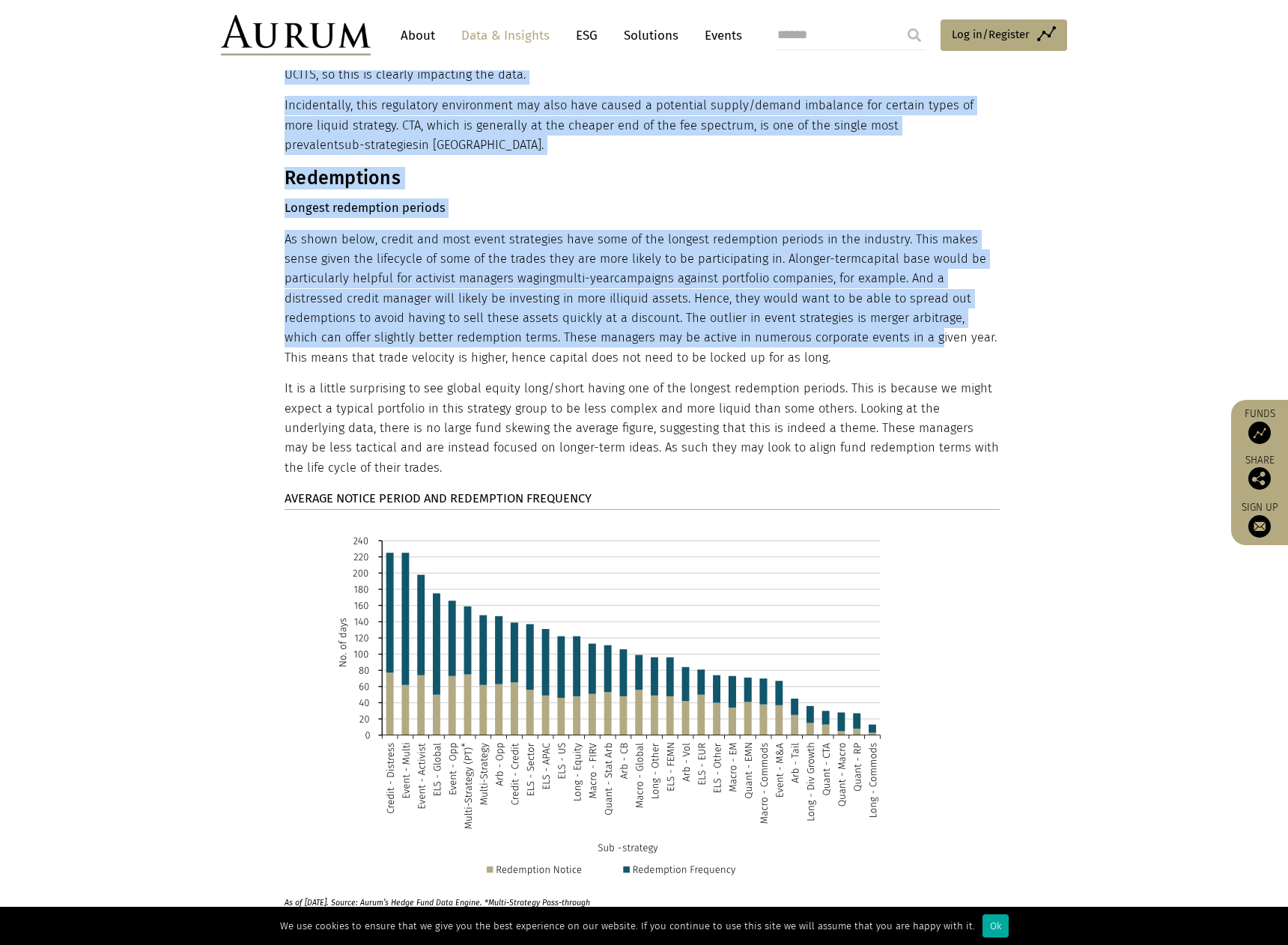
click at [260, 141] on section "The impact of manager location It also appears that management and performance …" at bounding box center [644, 878] width 1288 height 2925
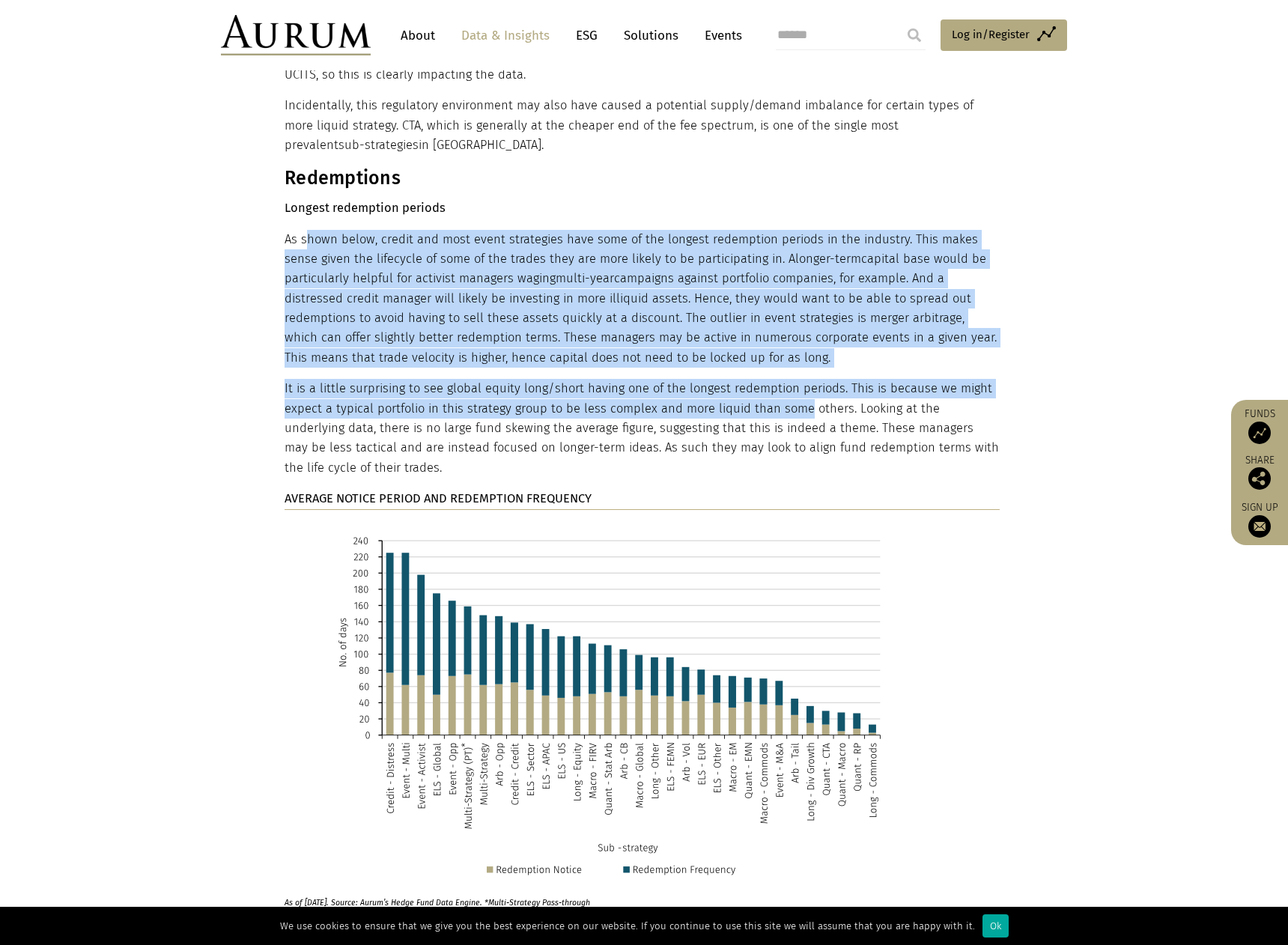
drag, startPoint x: 260, startPoint y: 141, endPoint x: 779, endPoint y: 307, distance: 544.9
click at [779, 307] on section "The impact of manager location It also appears that management and performance …" at bounding box center [644, 878] width 1288 height 2925
click at [779, 379] on p "It is a little surprising to see global equity long/short having one of the lon…" at bounding box center [642, 428] width 715 height 99
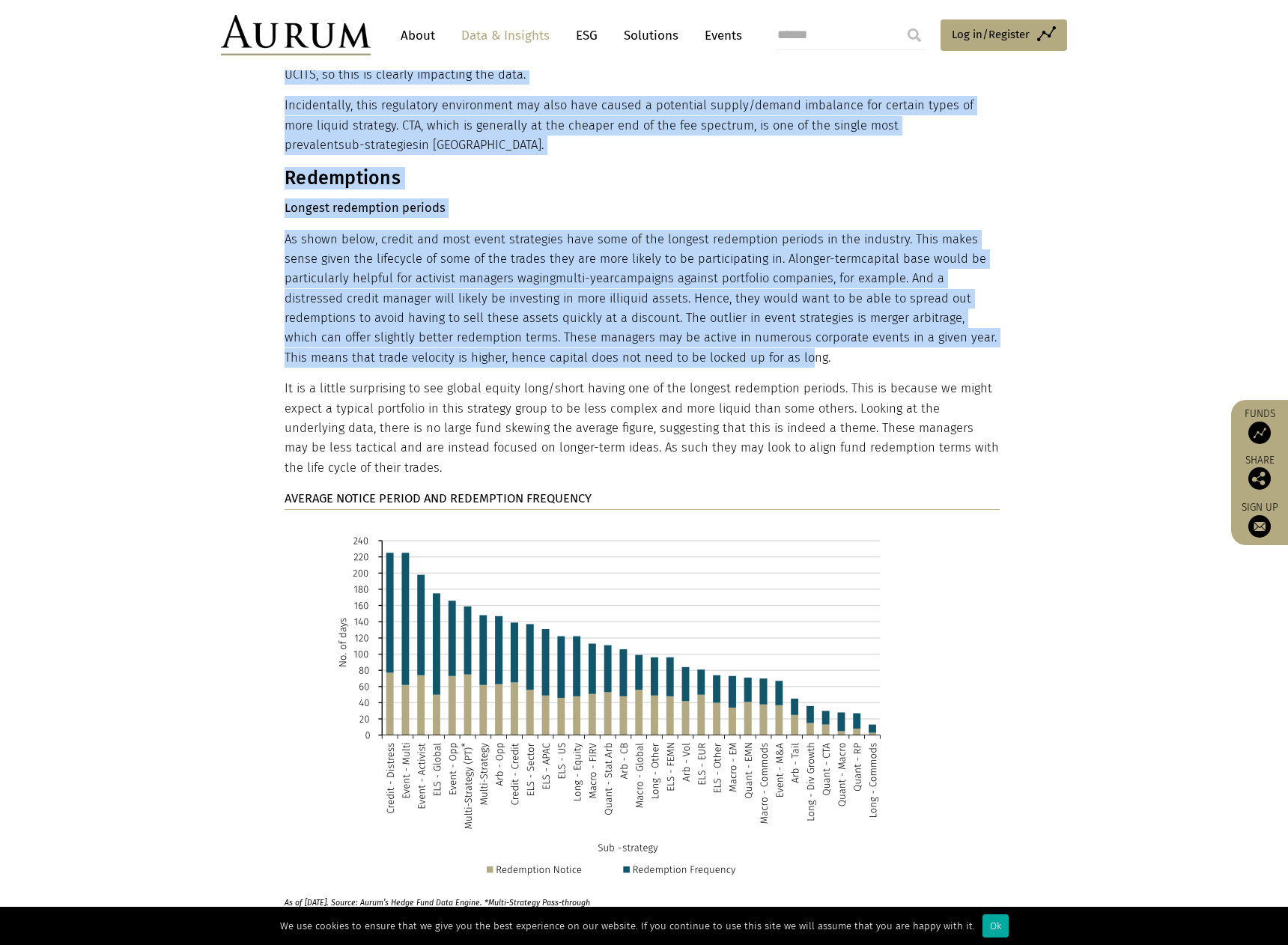
drag, startPoint x: 670, startPoint y: 264, endPoint x: 238, endPoint y: 177, distance: 440.7
click at [238, 177] on section "The impact of manager location It also appears that management and performance …" at bounding box center [644, 878] width 1288 height 2925
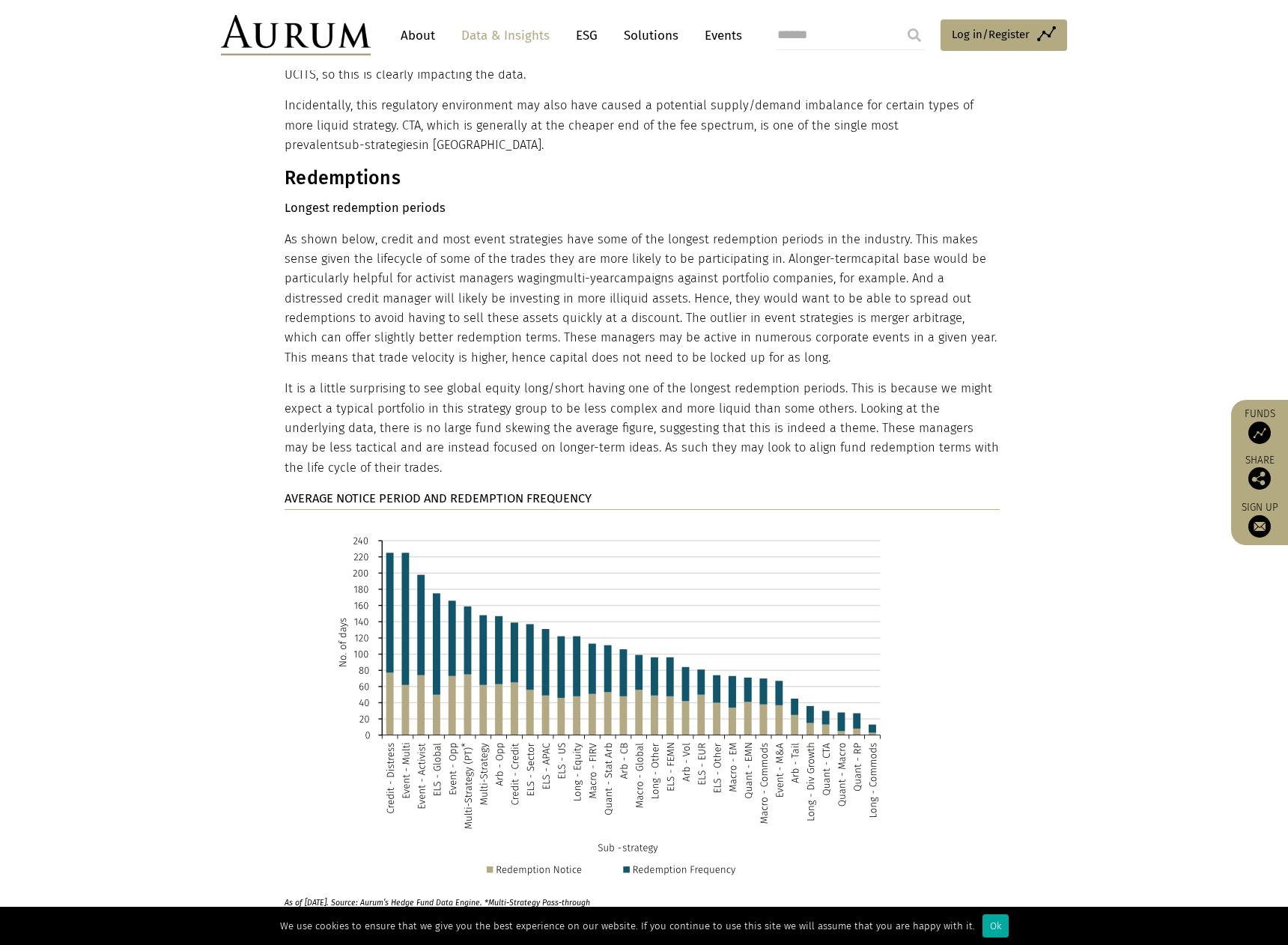
click at [238, 177] on section "The impact of manager location It also appears that management and performance …" at bounding box center [644, 878] width 1288 height 2925
click at [269, 136] on section "The impact of manager location It also appears that management and performance …" at bounding box center [644, 878] width 1288 height 2925
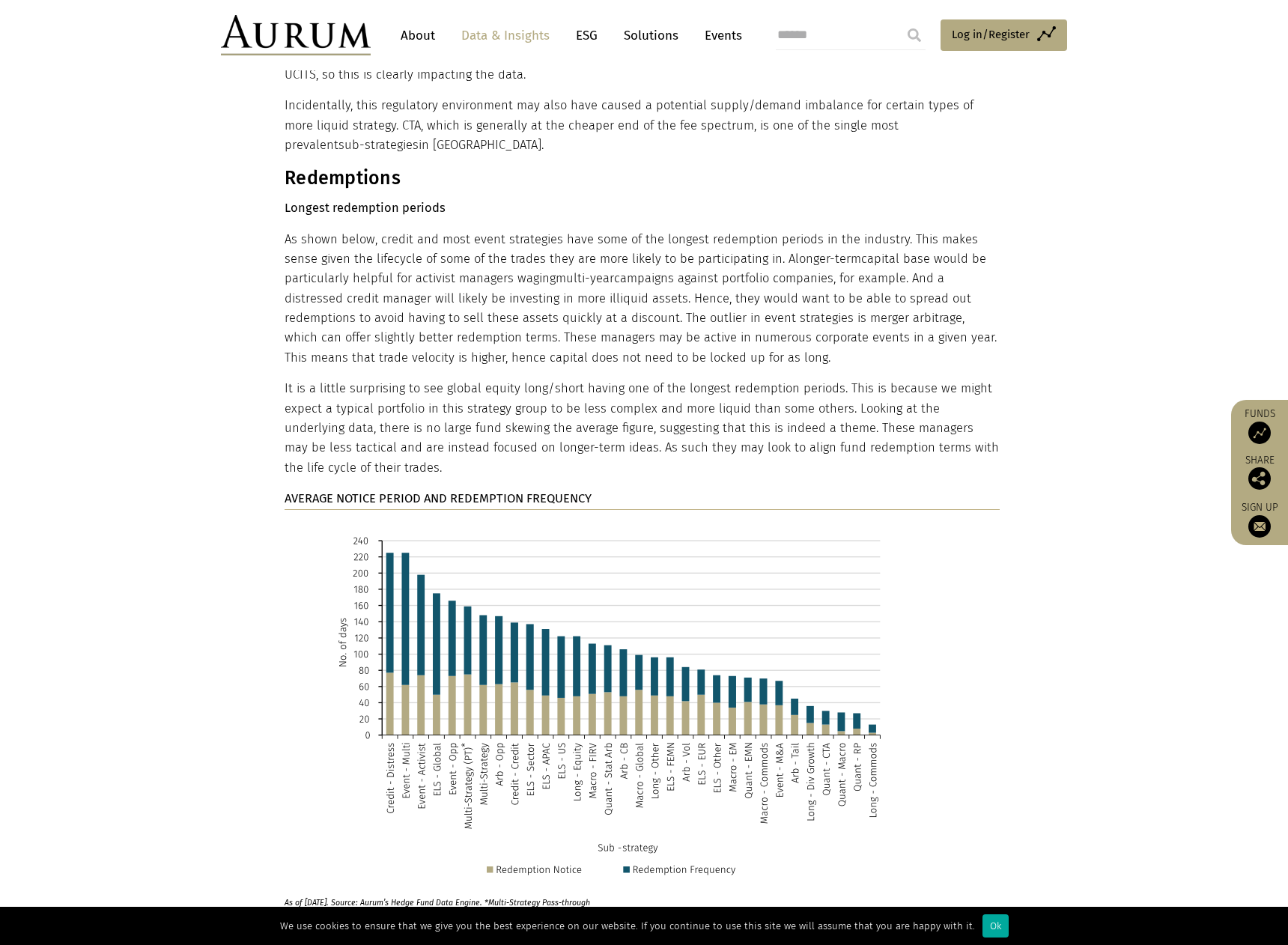
click at [272, 136] on section "The impact of manager location It also appears that management and performance …" at bounding box center [644, 878] width 1288 height 2925
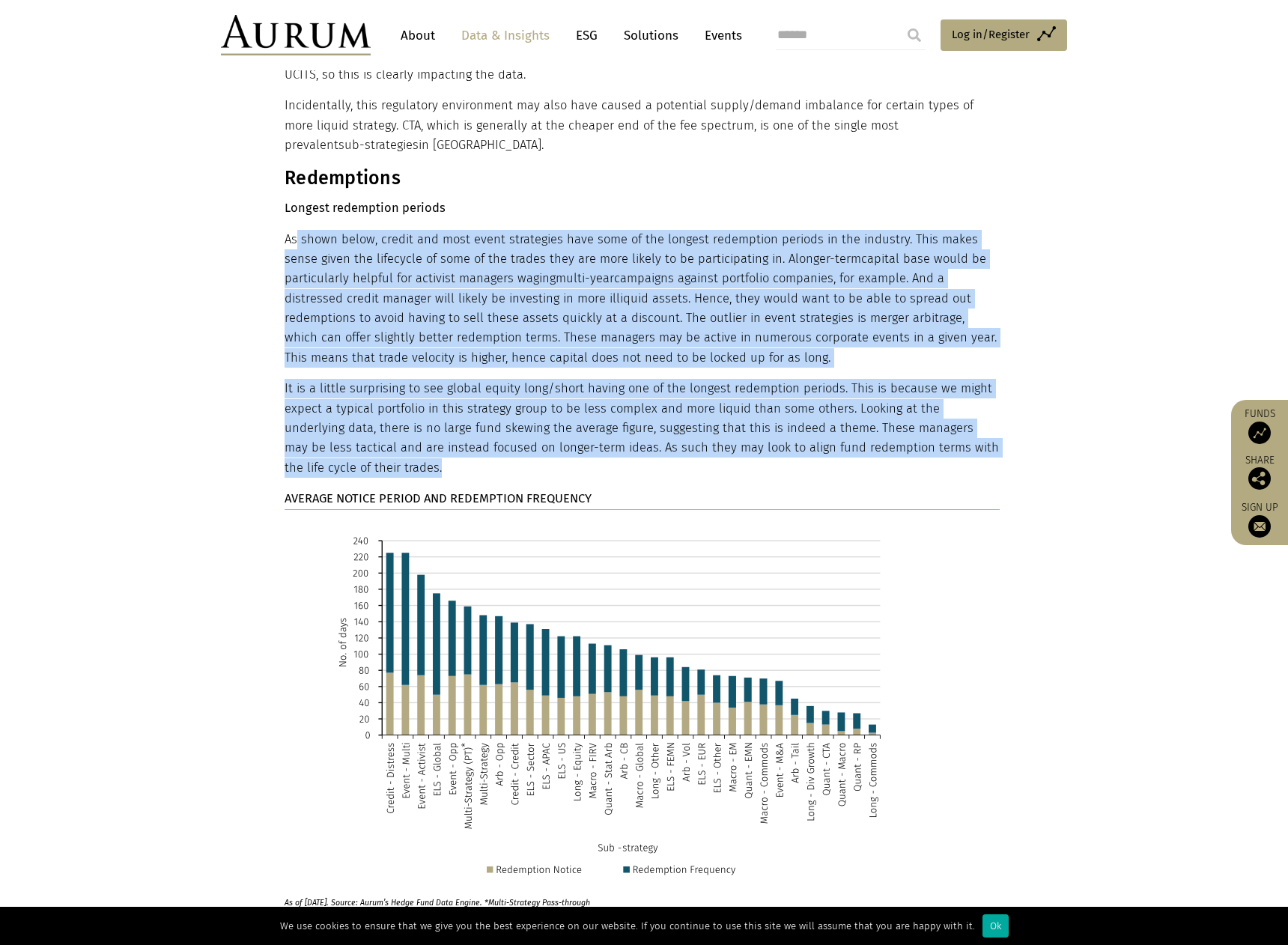
drag, startPoint x: 311, startPoint y: 132, endPoint x: 603, endPoint y: 368, distance: 375.4
click at [603, 379] on p "It is a little surprising to see global equity long/short having one of the lon…" at bounding box center [642, 428] width 715 height 99
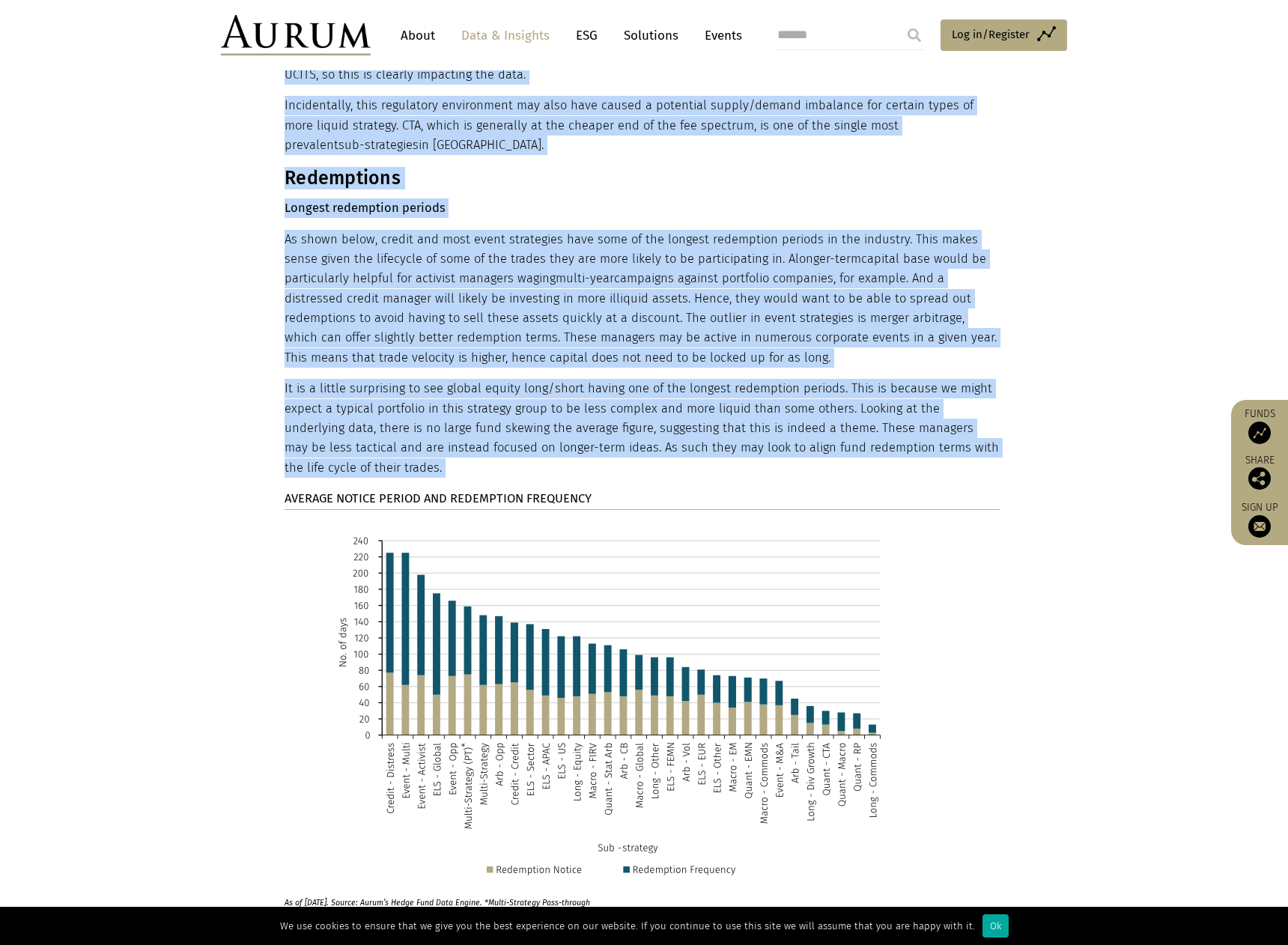
drag, startPoint x: 603, startPoint y: 368, endPoint x: 270, endPoint y: 165, distance: 390.0
click at [270, 165] on div "The impact of manager location It also appears that management and performance …" at bounding box center [644, 878] width 749 height 2925
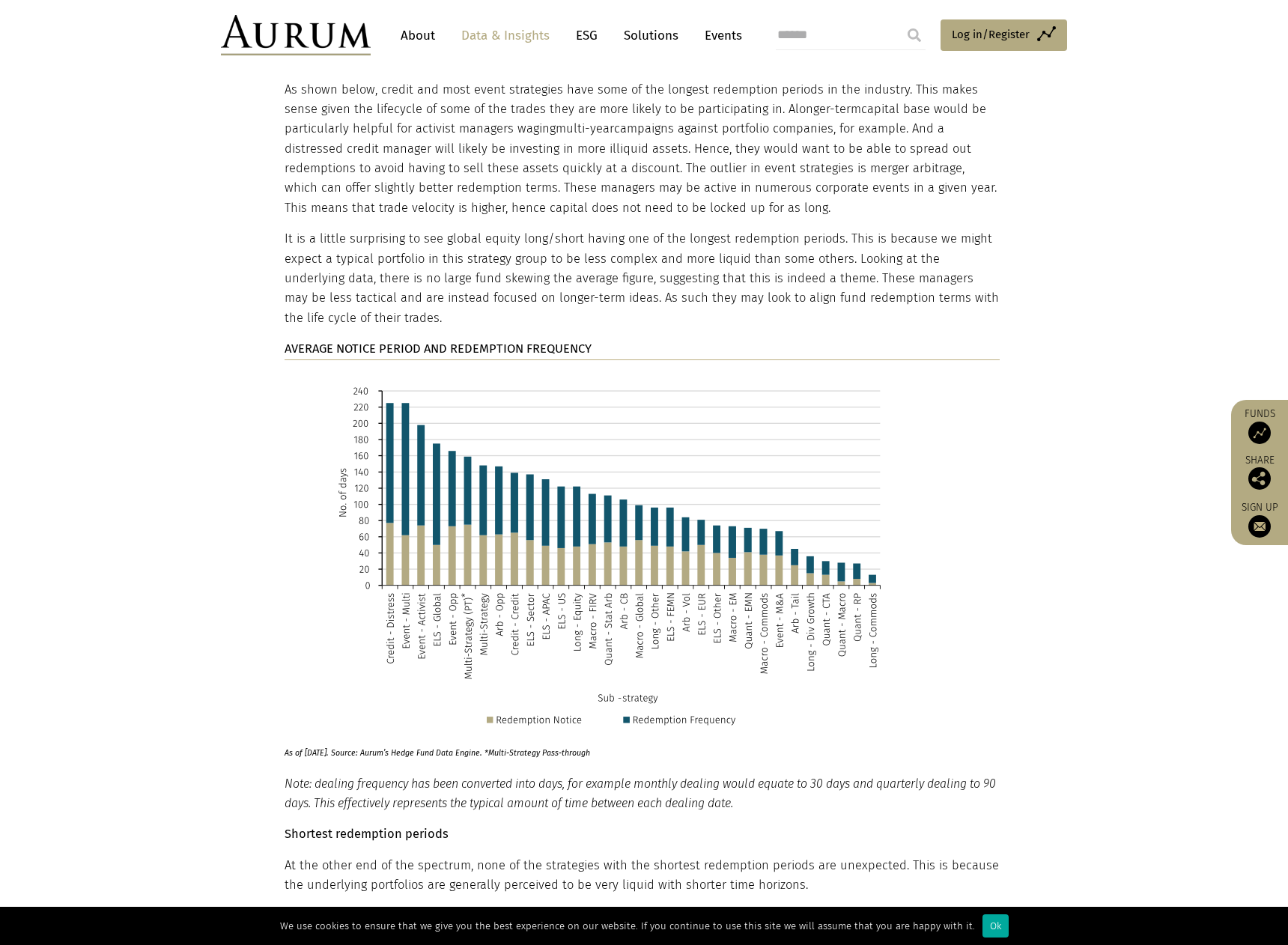
click at [270, 164] on div "The impact of manager location It also appears that management and performance …" at bounding box center [644, 728] width 749 height 2925
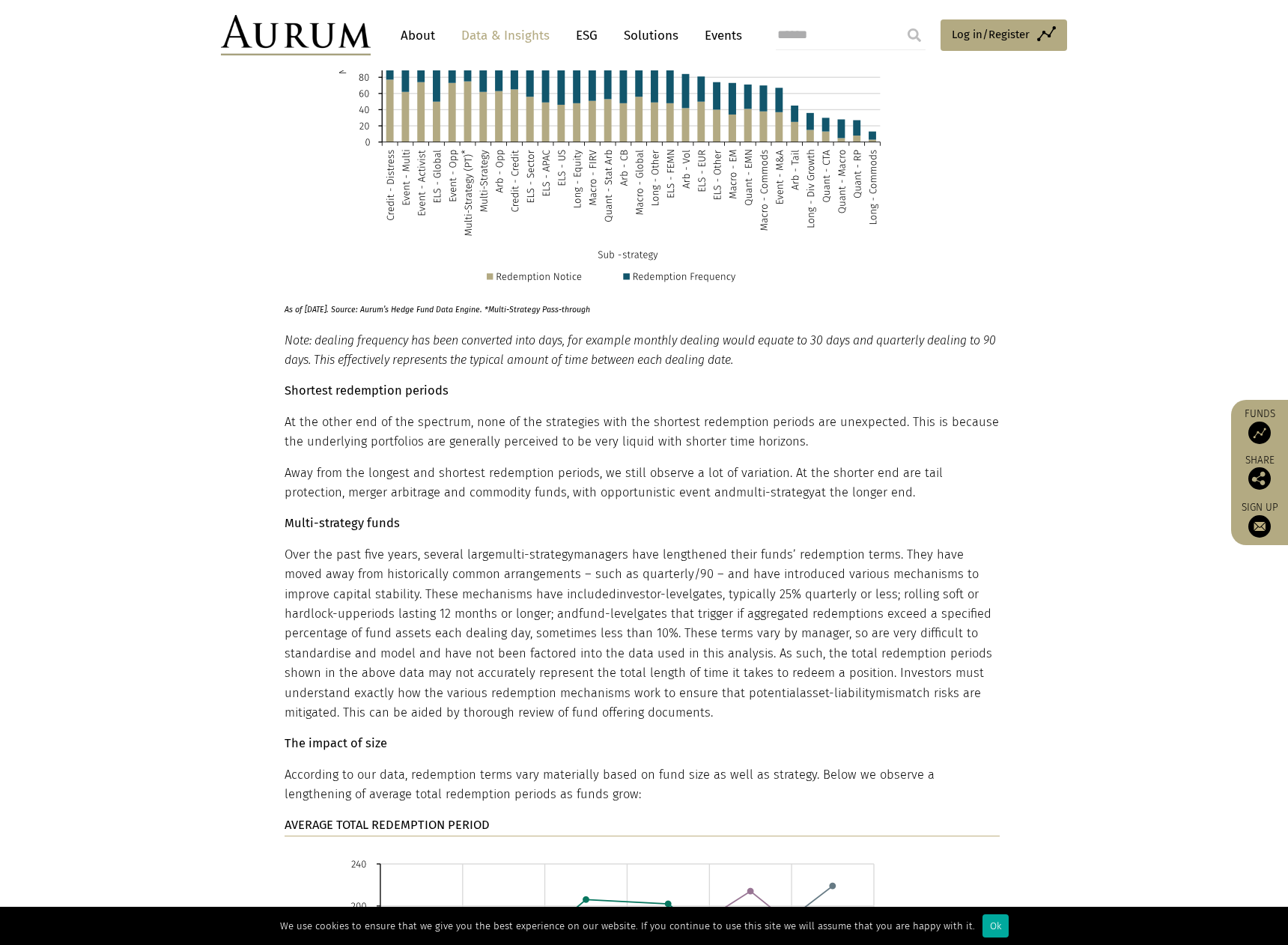
scroll to position [7860, 0]
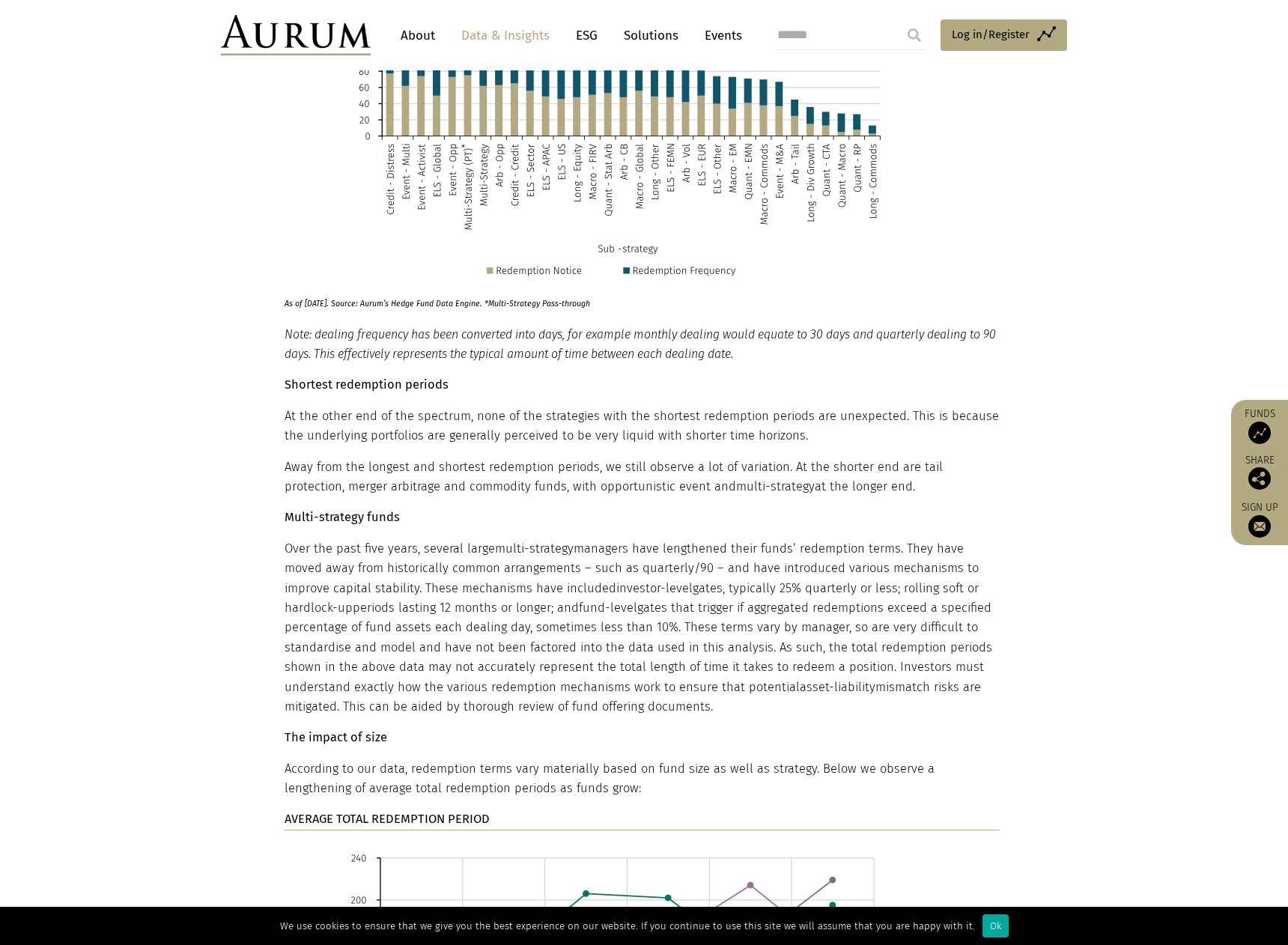
drag, startPoint x: 238, startPoint y: 308, endPoint x: 1025, endPoint y: 397, distance: 792.0
click at [1024, 397] on section "The impact of manager location It also appears that management and performance …" at bounding box center [644, 279] width 1288 height 2925
click at [1026, 397] on section "The impact of manager location It also appears that management and performance …" at bounding box center [644, 279] width 1288 height 2925
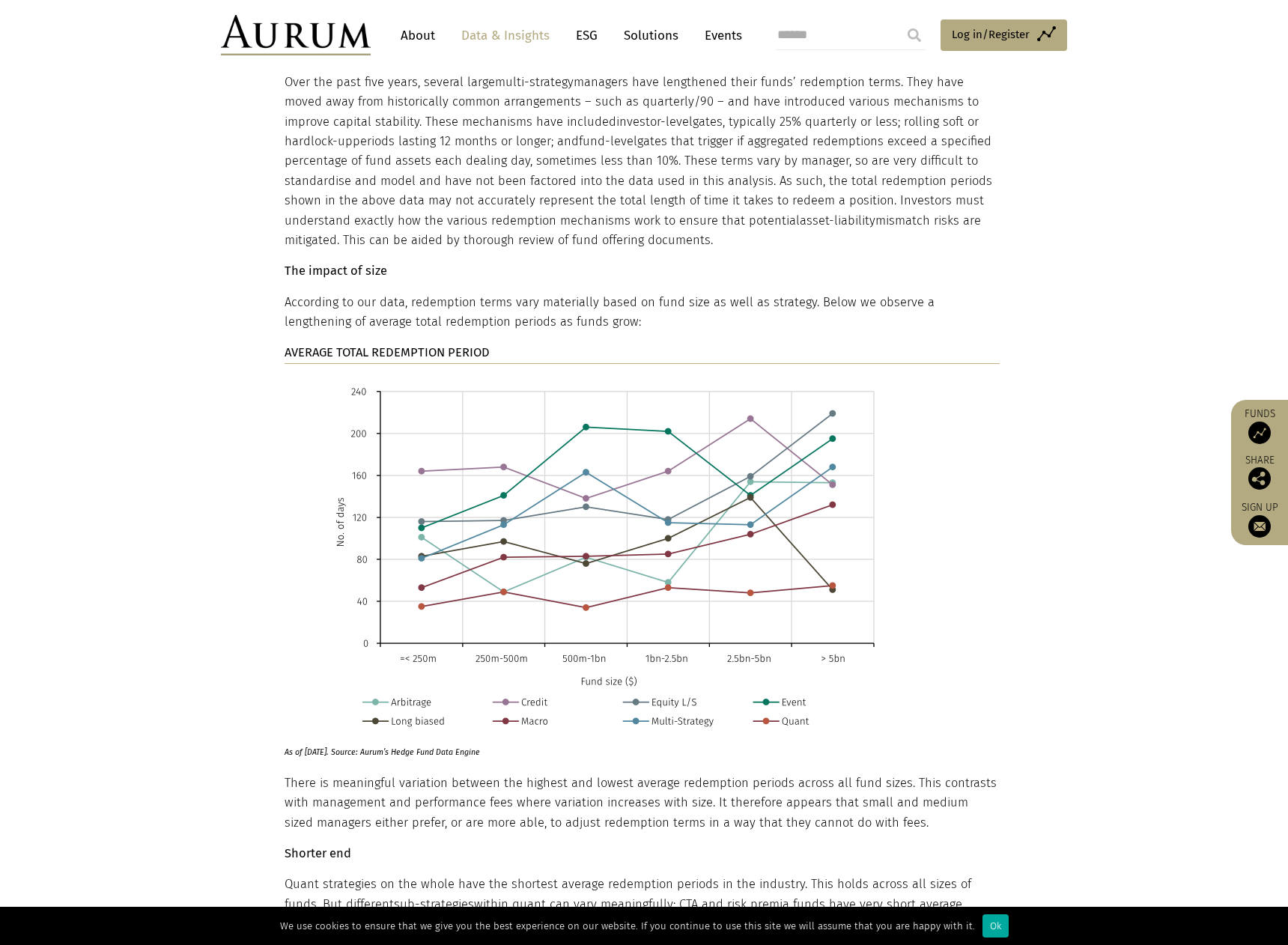
scroll to position [8384, 0]
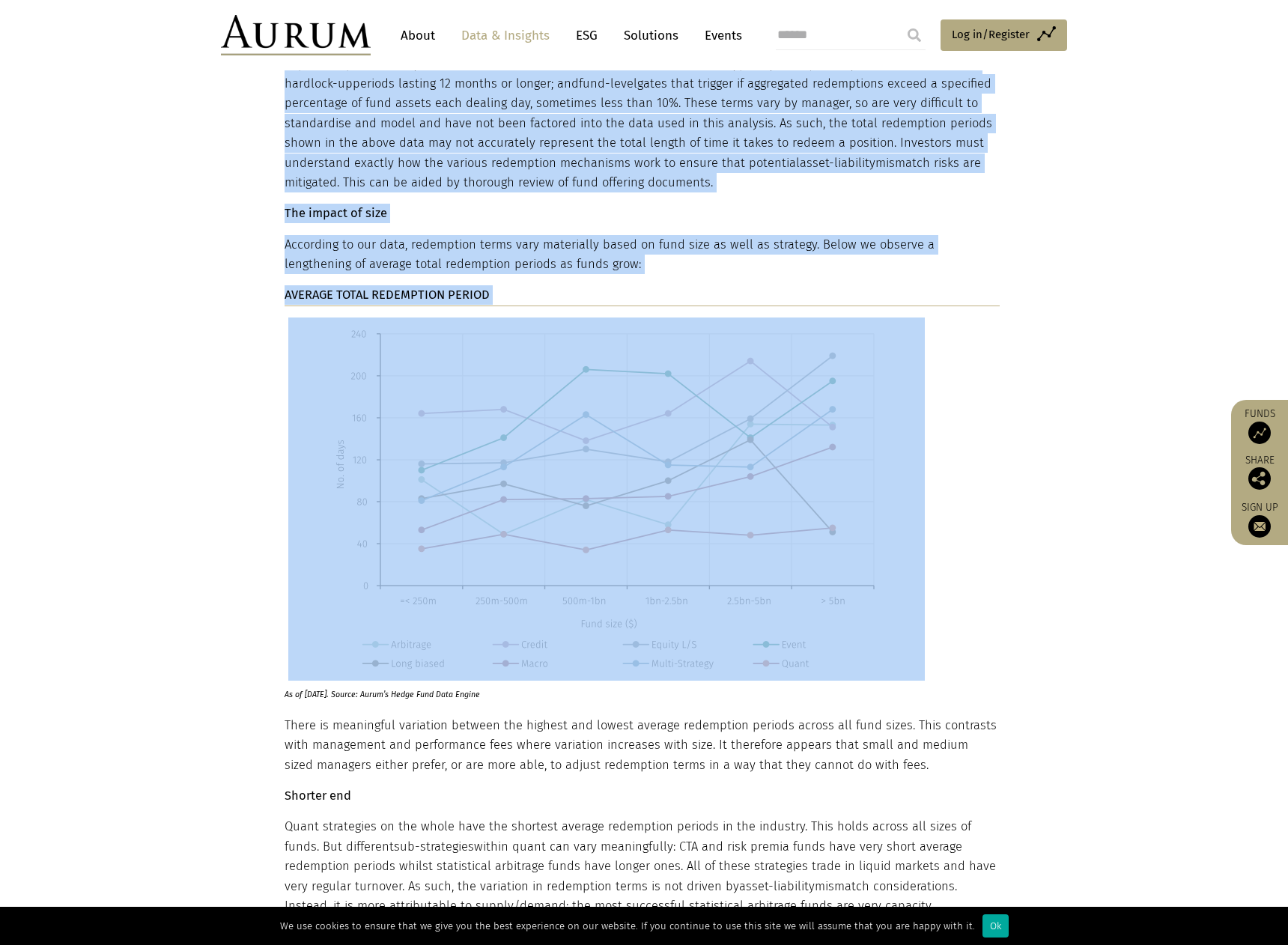
drag, startPoint x: 261, startPoint y: 186, endPoint x: 468, endPoint y: 208, distance: 208.2
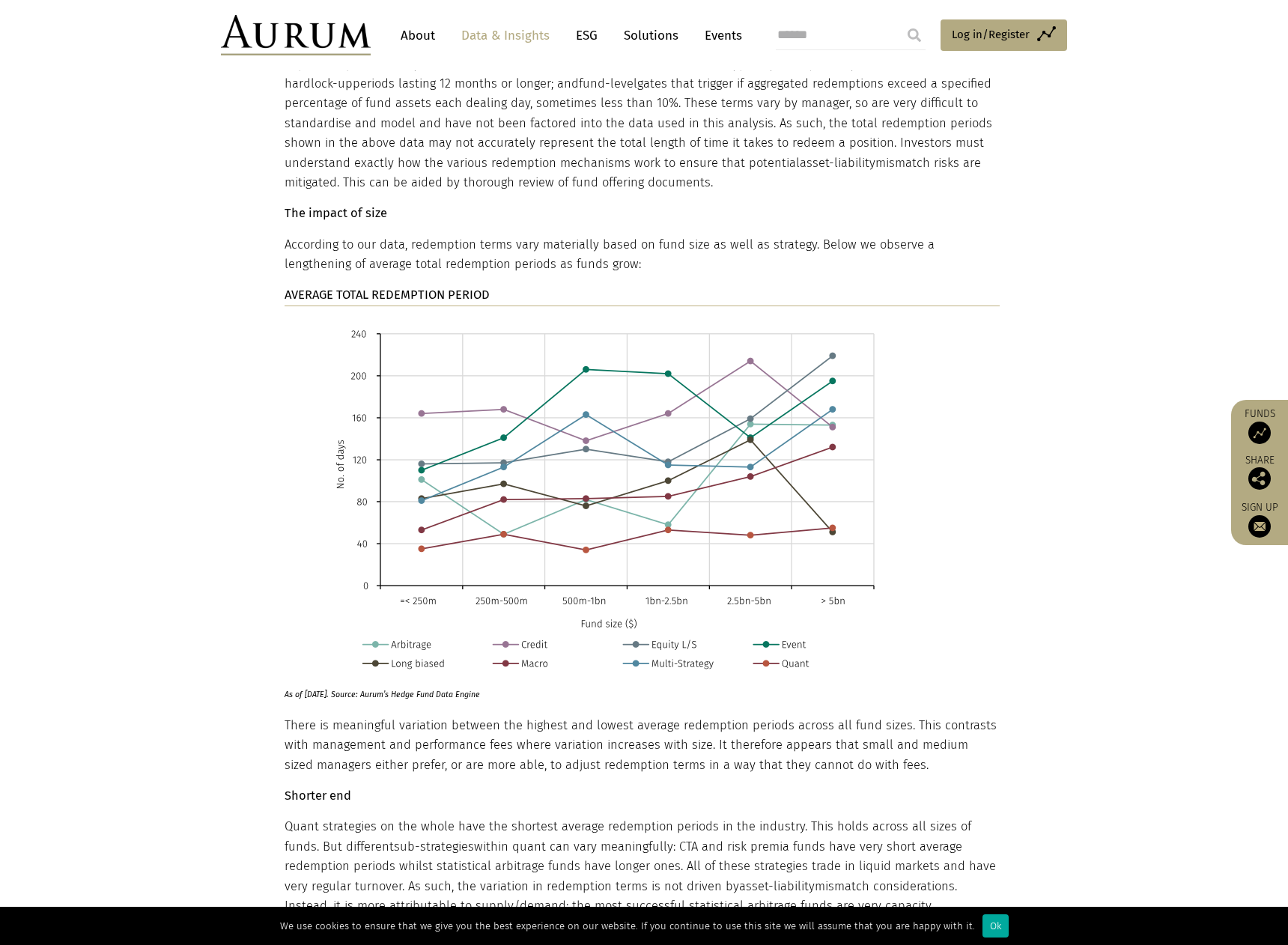
click at [511, 547] on img at bounding box center [606, 499] width 636 height 363
click at [520, 544] on img at bounding box center [606, 499] width 636 height 363
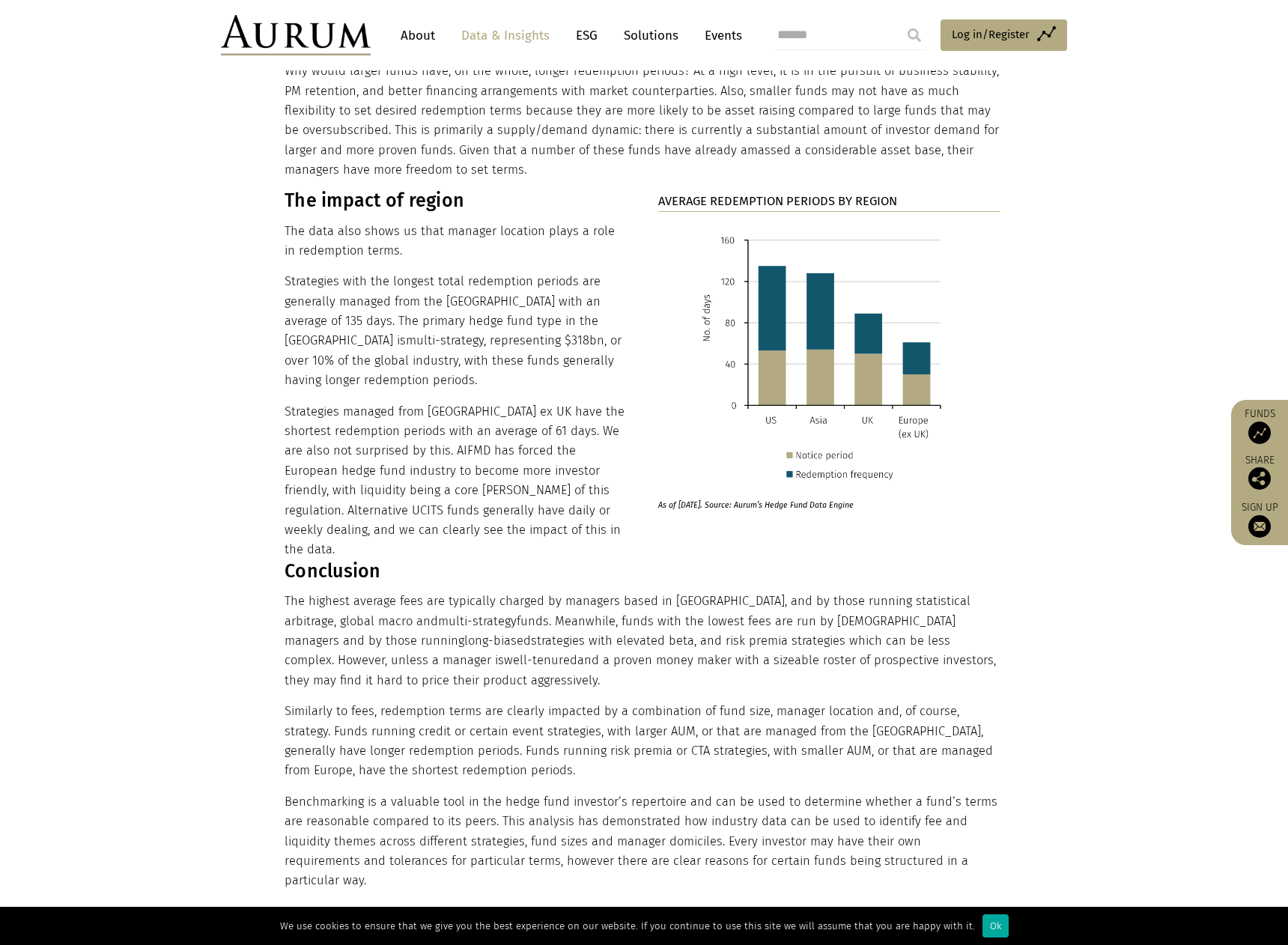
scroll to position [9506, 0]
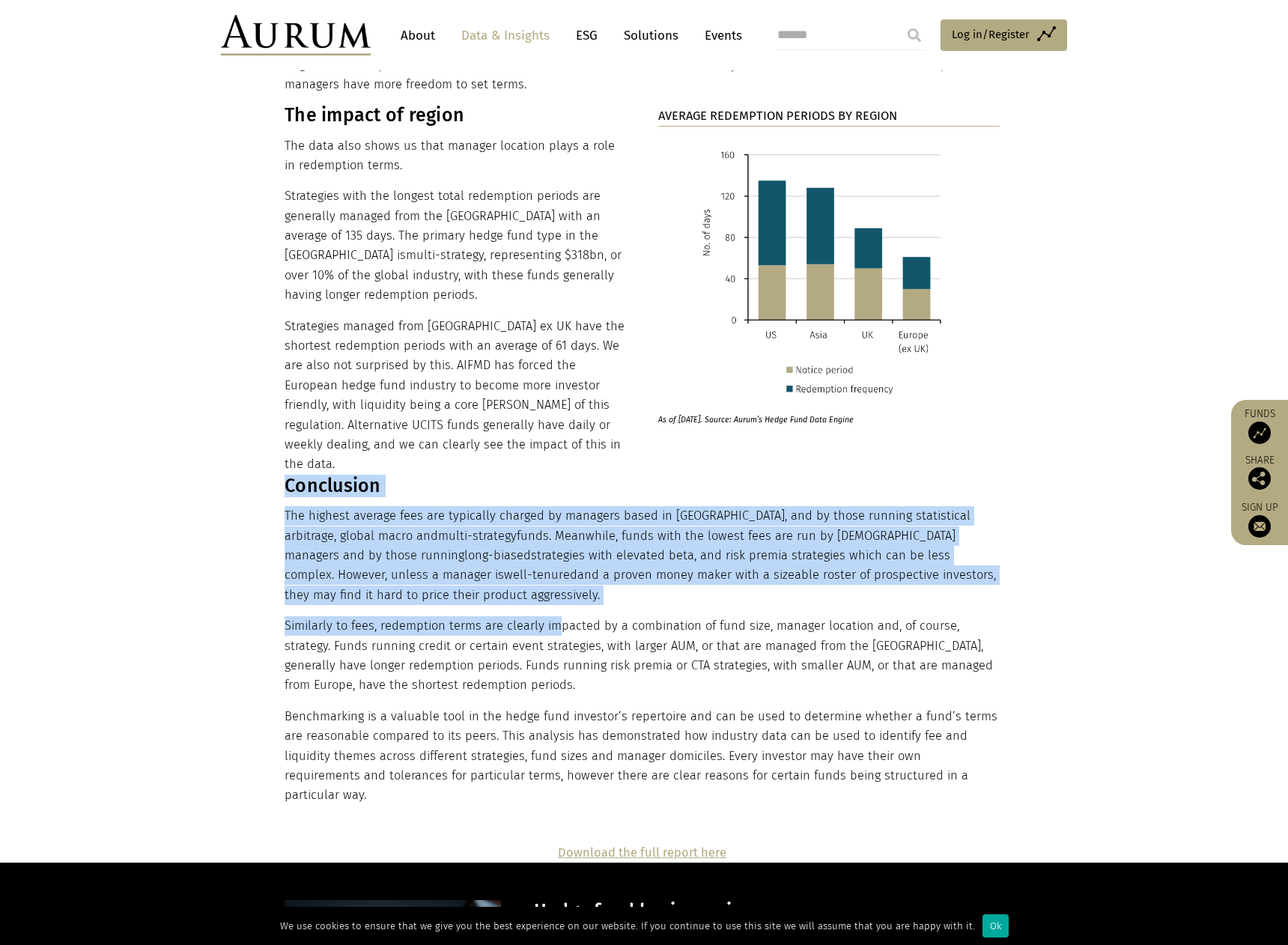
drag, startPoint x: 283, startPoint y: 393, endPoint x: 563, endPoint y: 479, distance: 292.9
click at [562, 478] on div "The impact of region The data also shows us that manager location plays a role …" at bounding box center [644, 449] width 749 height 710
click at [281, 415] on div "The impact of region The data also shows us that manager location plays a role …" at bounding box center [644, 449] width 749 height 710
drag, startPoint x: 285, startPoint y: 374, endPoint x: 552, endPoint y: 487, distance: 289.9
click at [552, 486] on div "Conclusion The highest average fees are typically charged by managers based in …" at bounding box center [642, 640] width 715 height 331
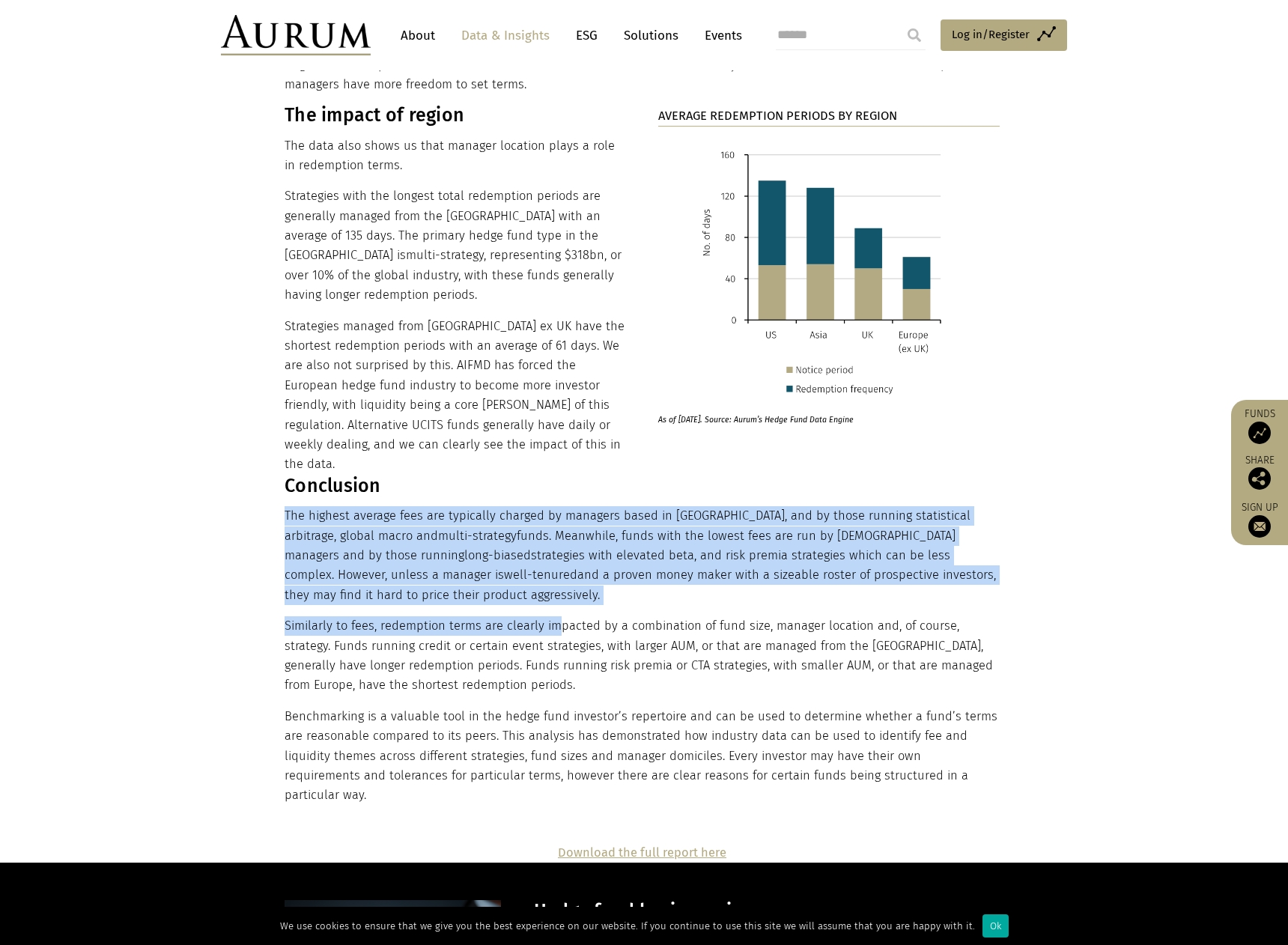
click at [552, 616] on p "Similarly to fees, redemption terms are clearly impacted by a combination of fu…" at bounding box center [642, 655] width 715 height 79
drag, startPoint x: 419, startPoint y: 462, endPoint x: 238, endPoint y: 370, distance: 203.0
click at [239, 370] on section "The impact of region The data also shows us that manager location plays a role …" at bounding box center [644, 449] width 1288 height 710
click at [238, 370] on section "The impact of region The data also shows us that manager location plays a role …" at bounding box center [644, 449] width 1288 height 710
drag, startPoint x: 238, startPoint y: 370, endPoint x: 523, endPoint y: 474, distance: 303.4
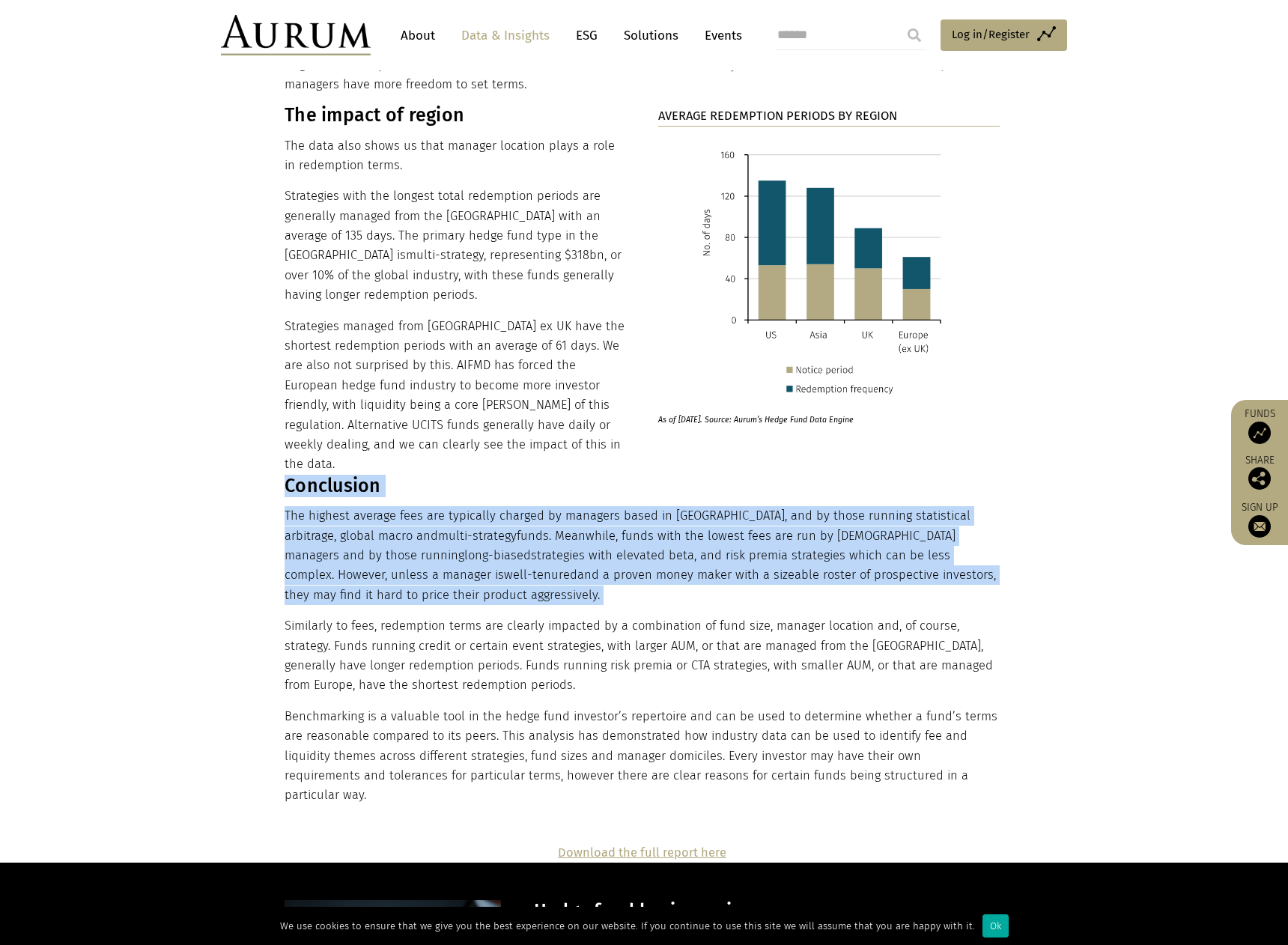
click at [515, 470] on section "The impact of region The data also shows us that manager location plays a role …" at bounding box center [644, 449] width 1288 height 710
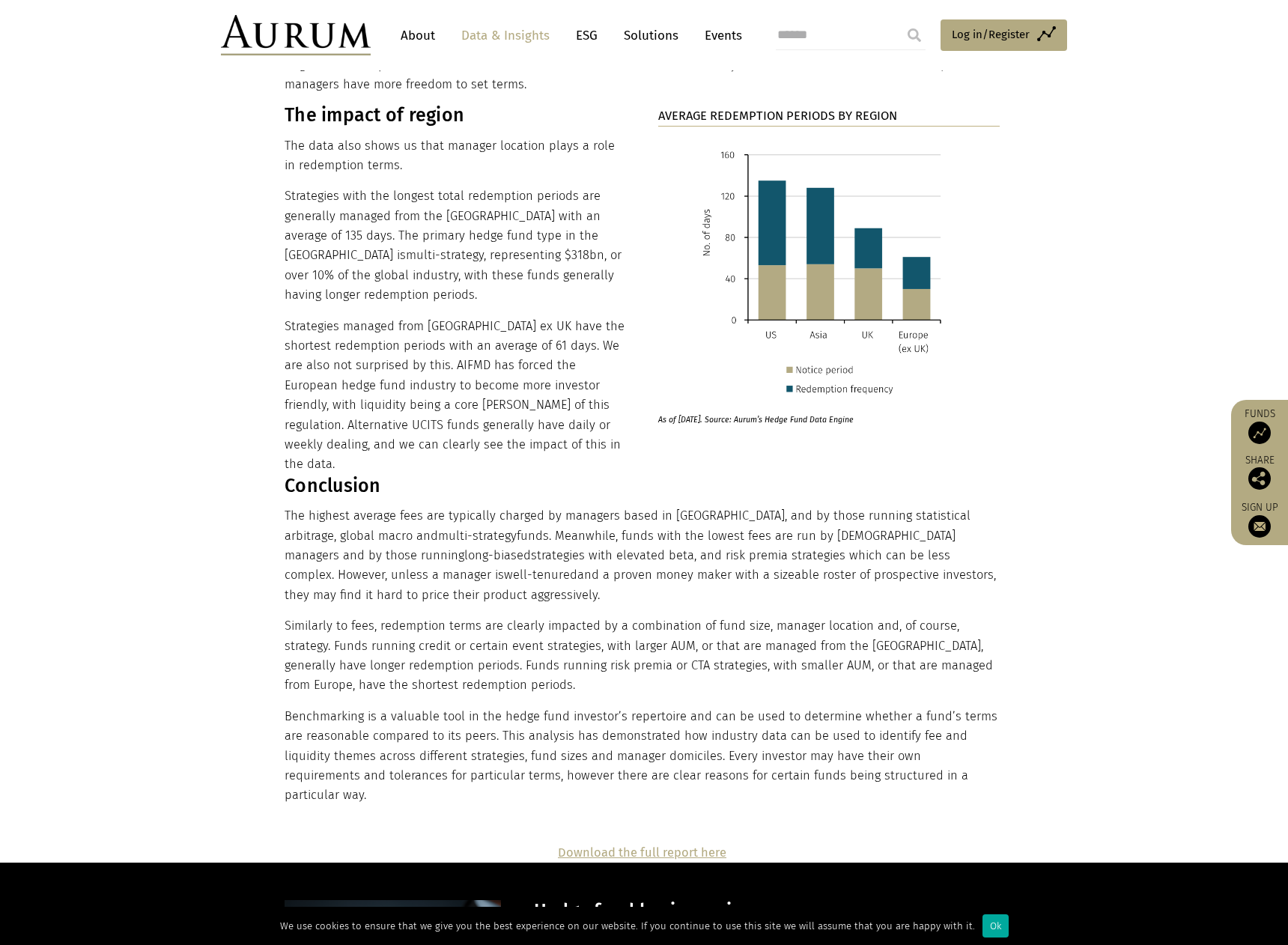
click at [525, 474] on div "Conclusion The highest average fees are typically charged by managers based in …" at bounding box center [642, 640] width 715 height 331
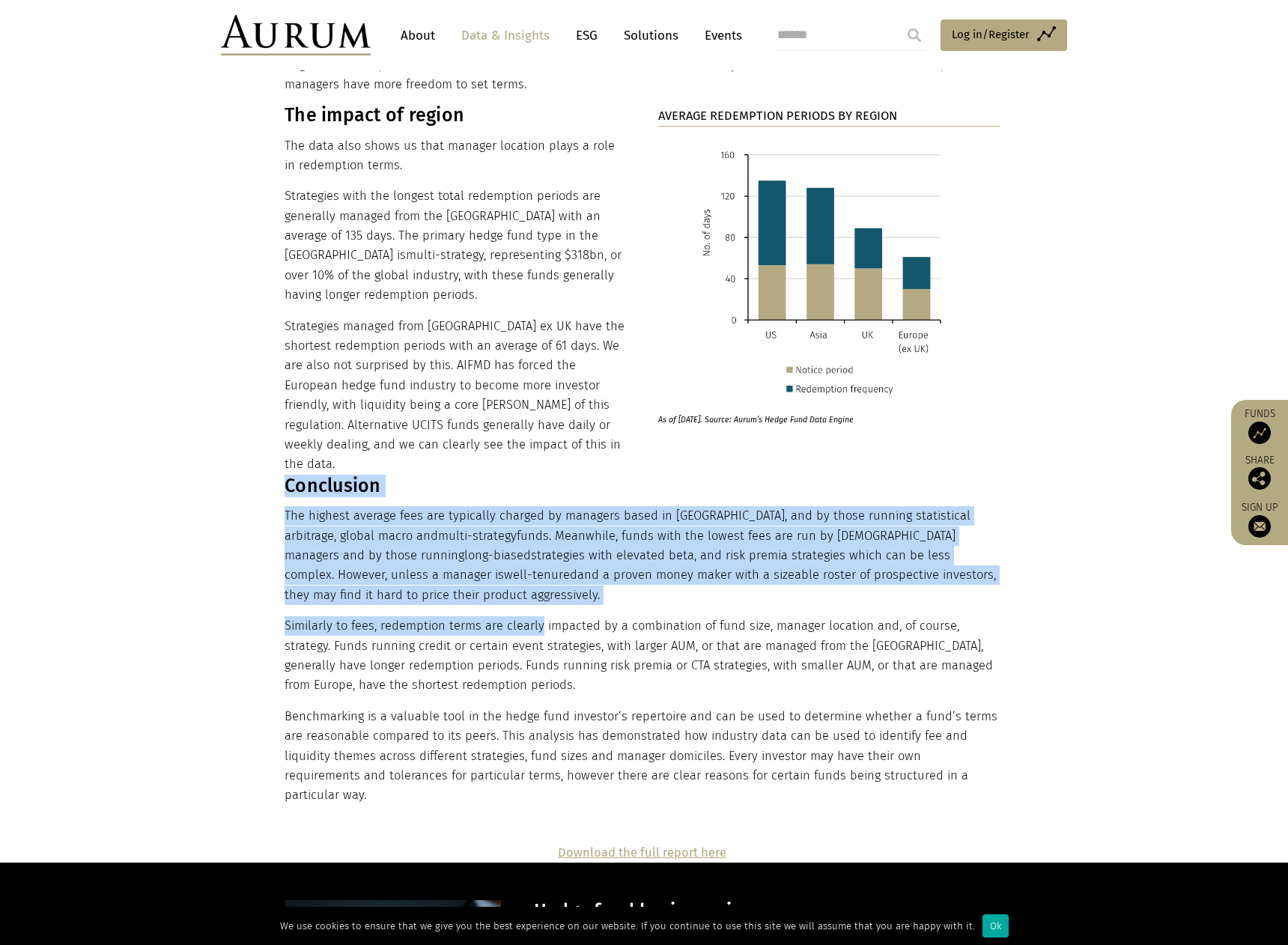
drag, startPoint x: 525, startPoint y: 474, endPoint x: 196, endPoint y: 357, distance: 349.2
click at [196, 357] on section "The impact of region The data also shows us that manager location plays a role …" at bounding box center [644, 449] width 1288 height 710
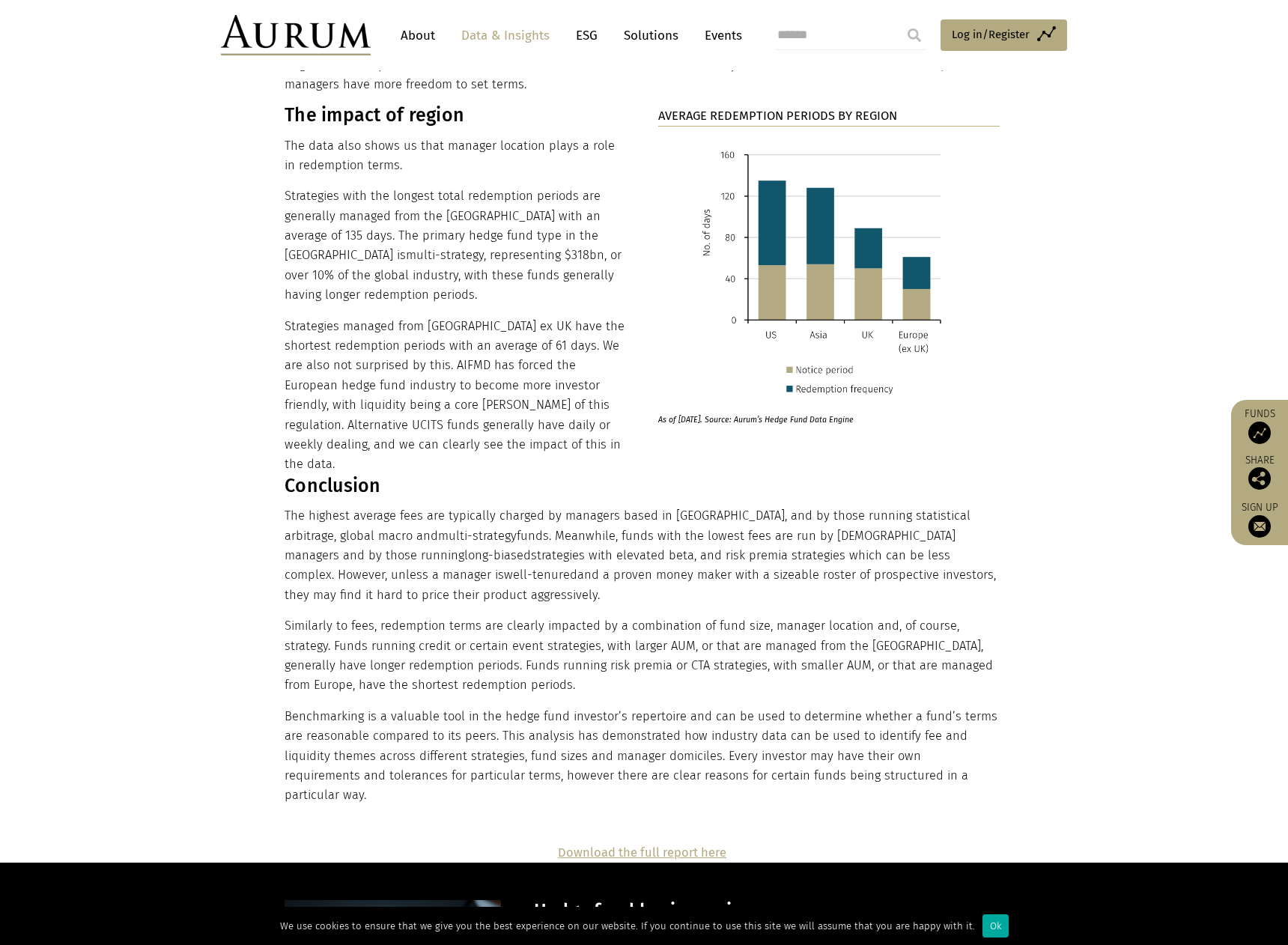
click at [196, 357] on section "The impact of region The data also shows us that manager location plays a role …" at bounding box center [644, 449] width 1288 height 710
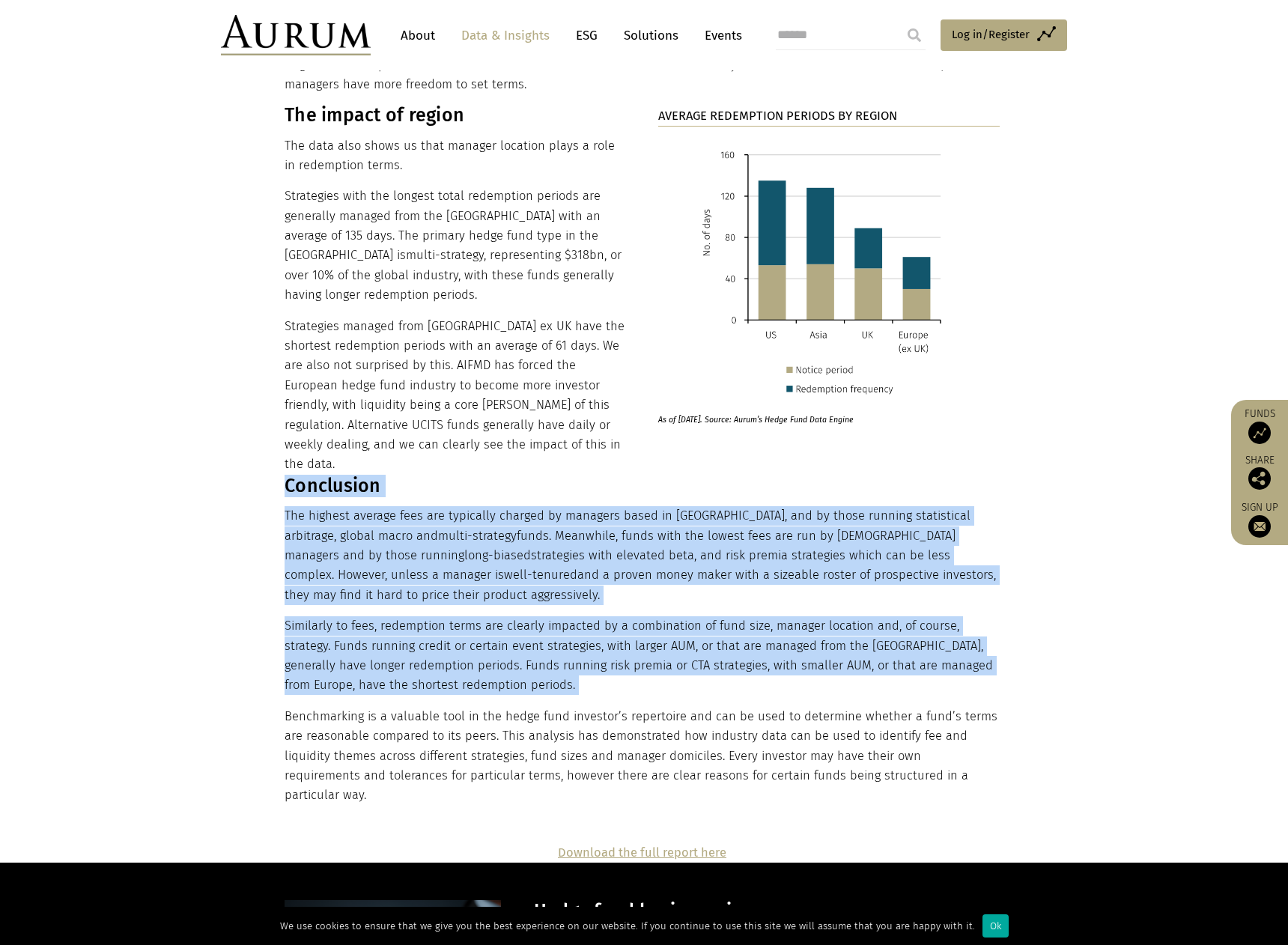
drag, startPoint x: 196, startPoint y: 357, endPoint x: 965, endPoint y: 559, distance: 795.1
click at [964, 559] on section "The impact of region The data also shows us that manager location plays a role …" at bounding box center [644, 449] width 1288 height 710
click at [966, 616] on p "Similarly to fees, redemption terms are clearly impacted by a combination of fu…" at bounding box center [642, 655] width 715 height 79
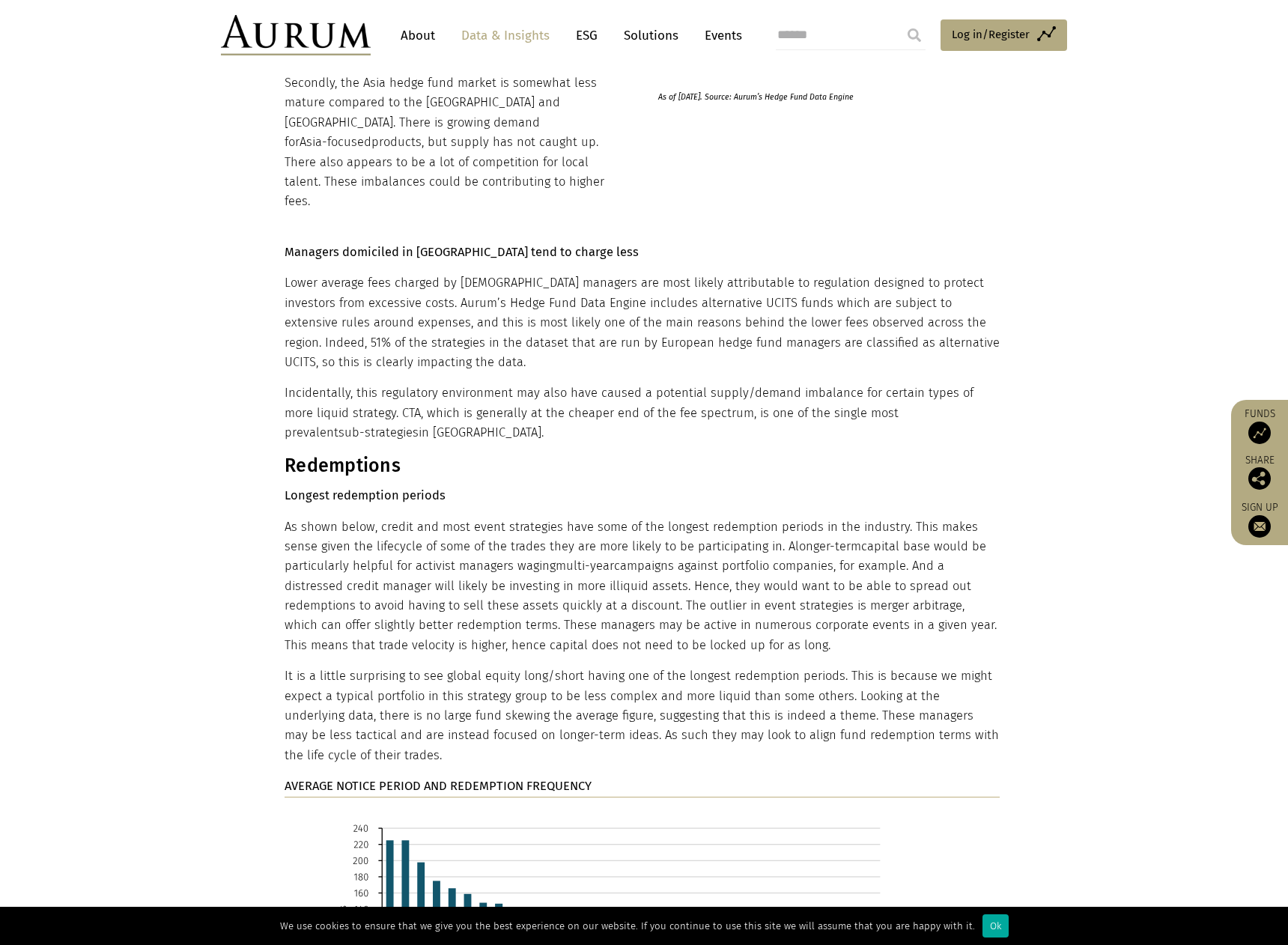
scroll to position [6812, 0]
